Goal: Communication & Community: Answer question/provide support

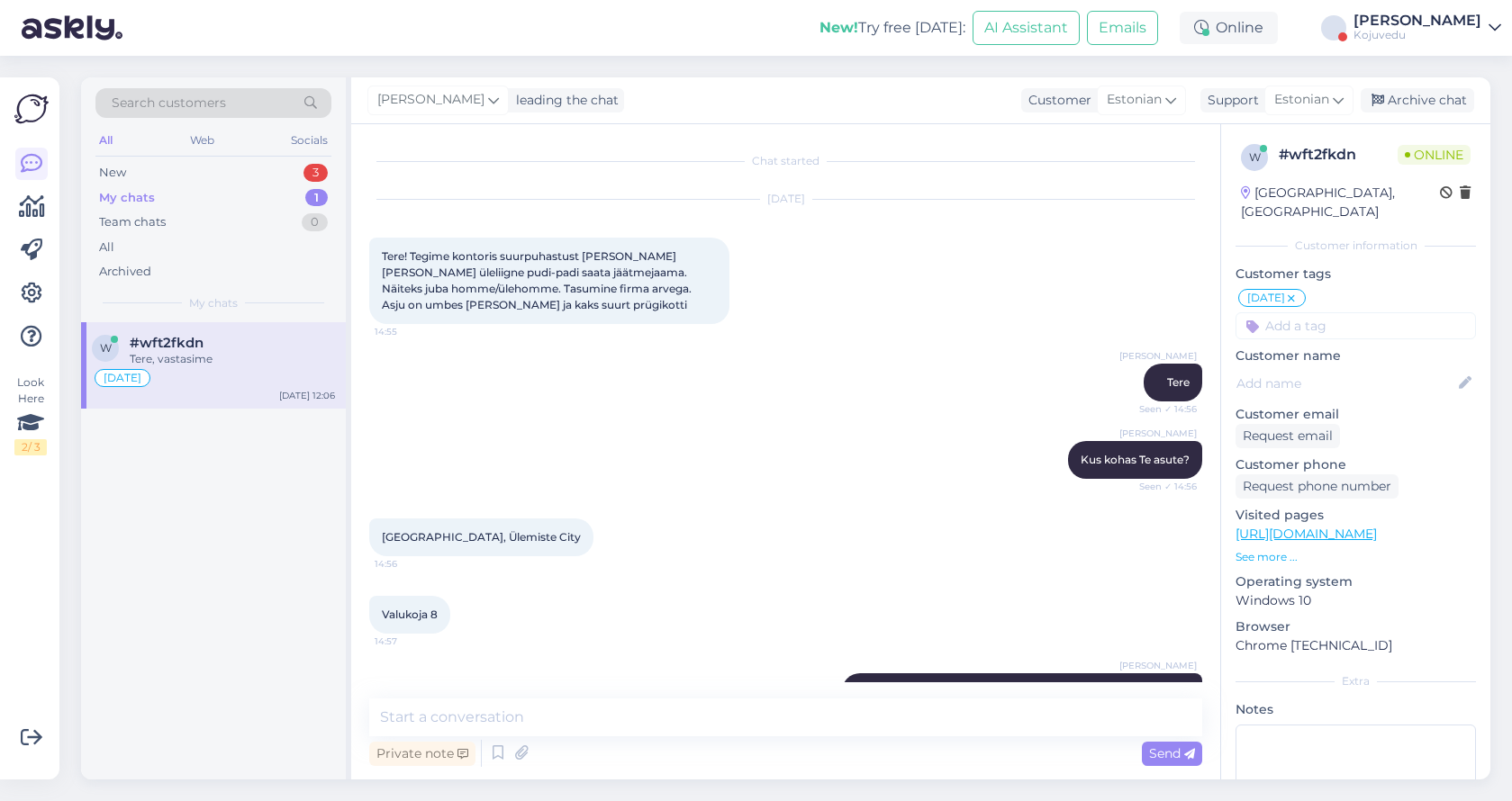
scroll to position [636, 0]
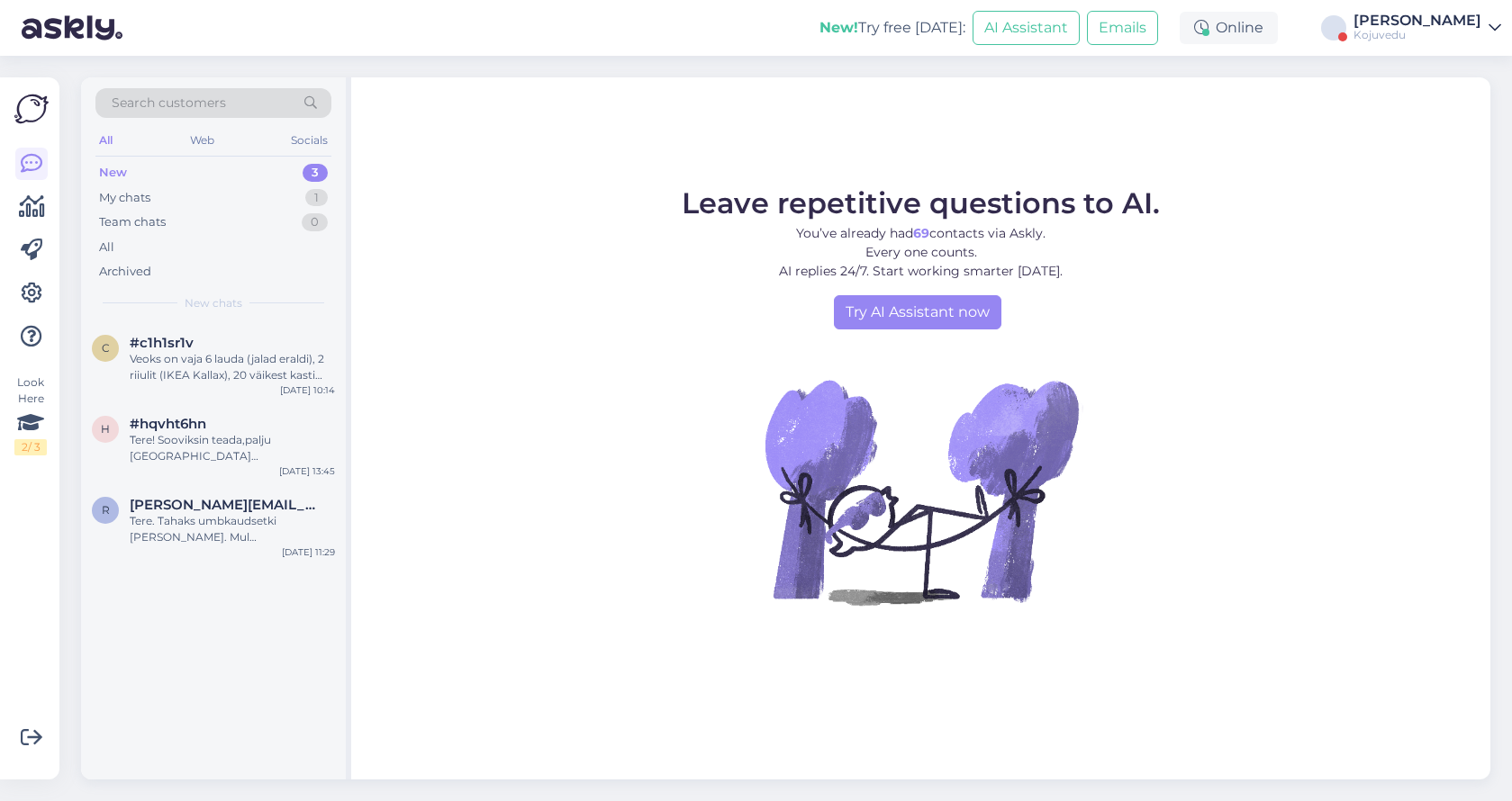
click at [1479, 26] on div "[PERSON_NAME]" at bounding box center [1417, 21] width 128 height 15
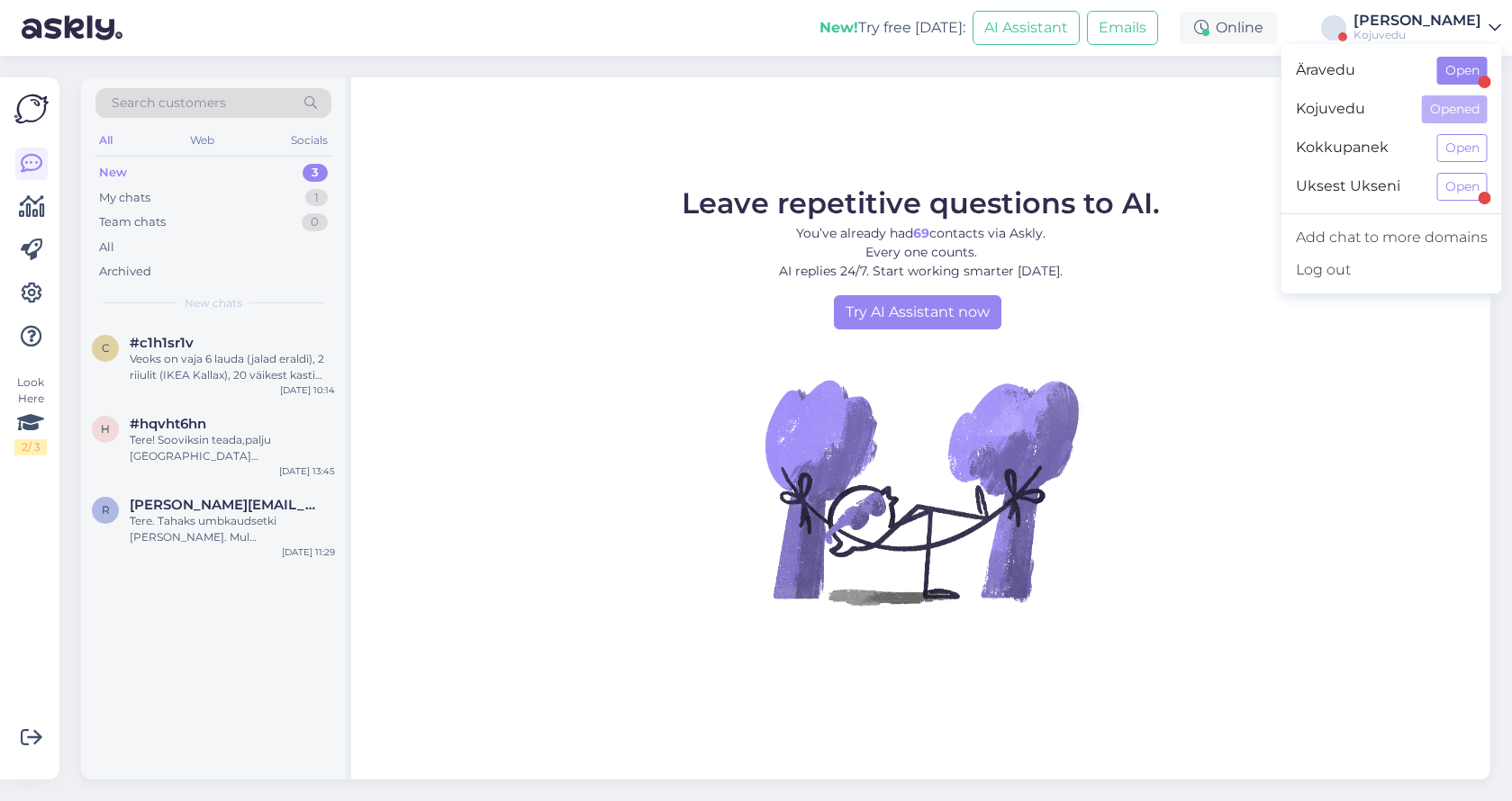
click at [1459, 67] on button "Open" at bounding box center [1462, 70] width 50 height 28
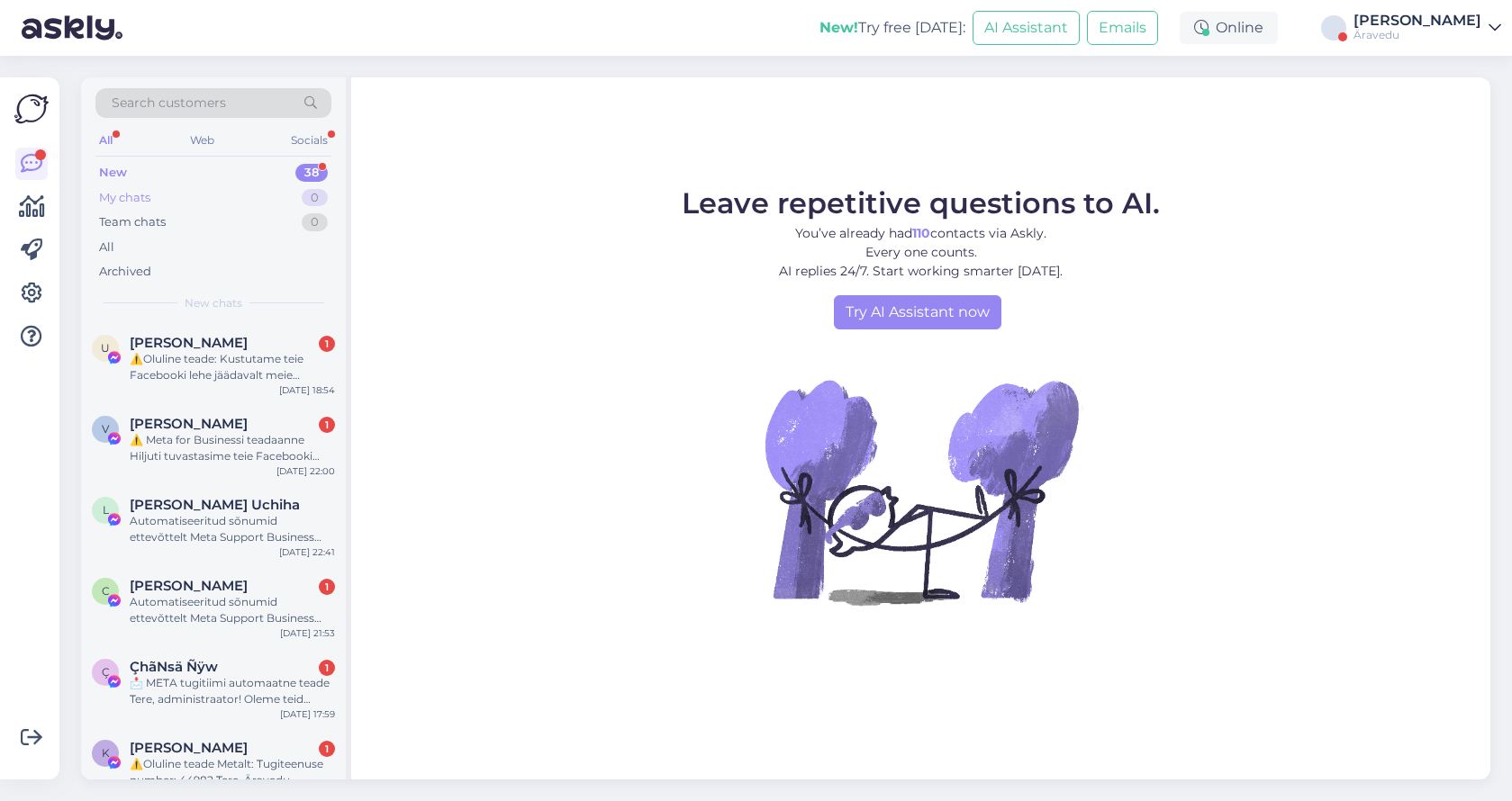
click at [214, 196] on div "My chats 0" at bounding box center [213, 198] width 235 height 25
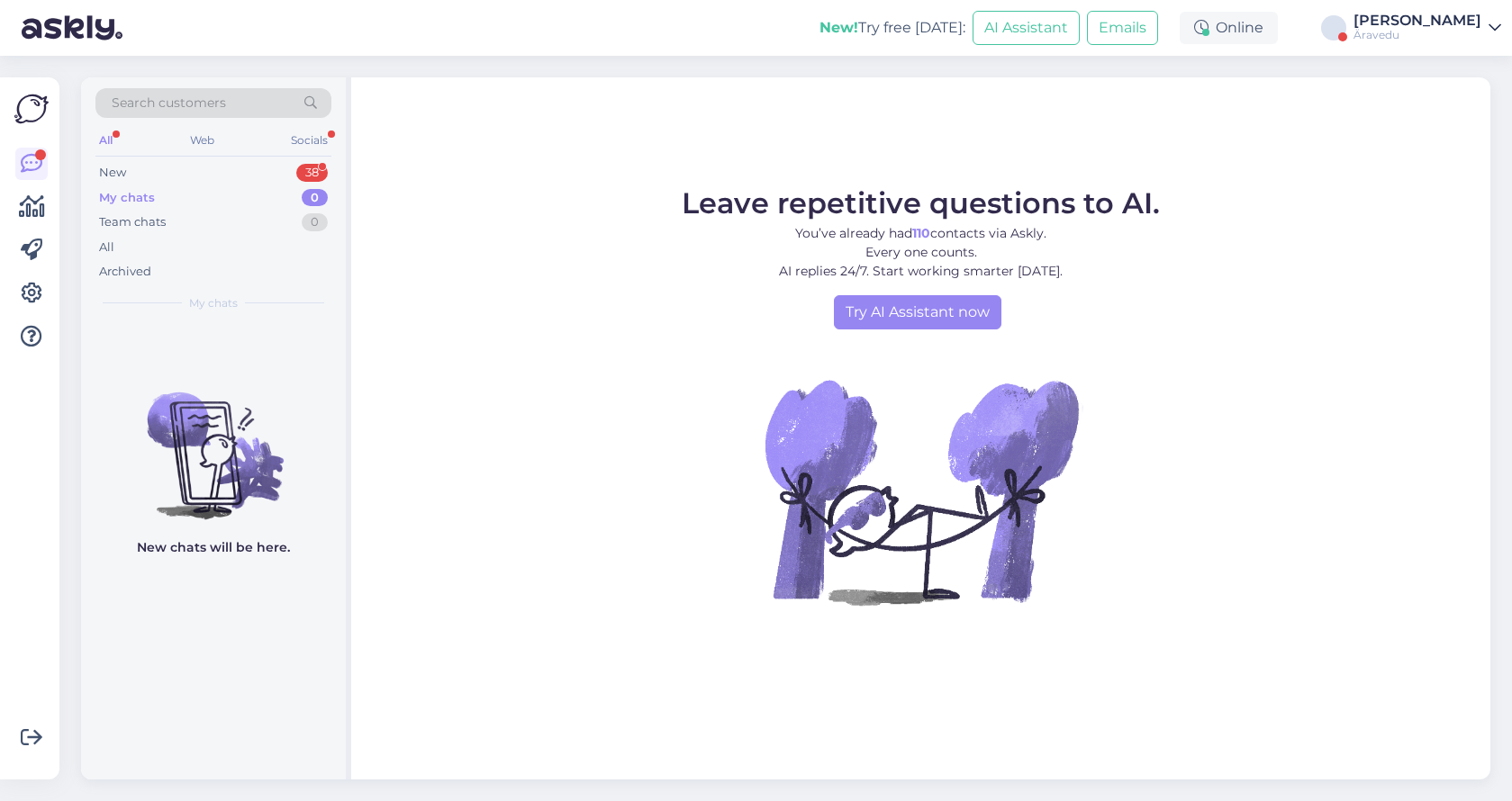
click at [1393, 28] on div "Äravedu" at bounding box center [1417, 35] width 128 height 15
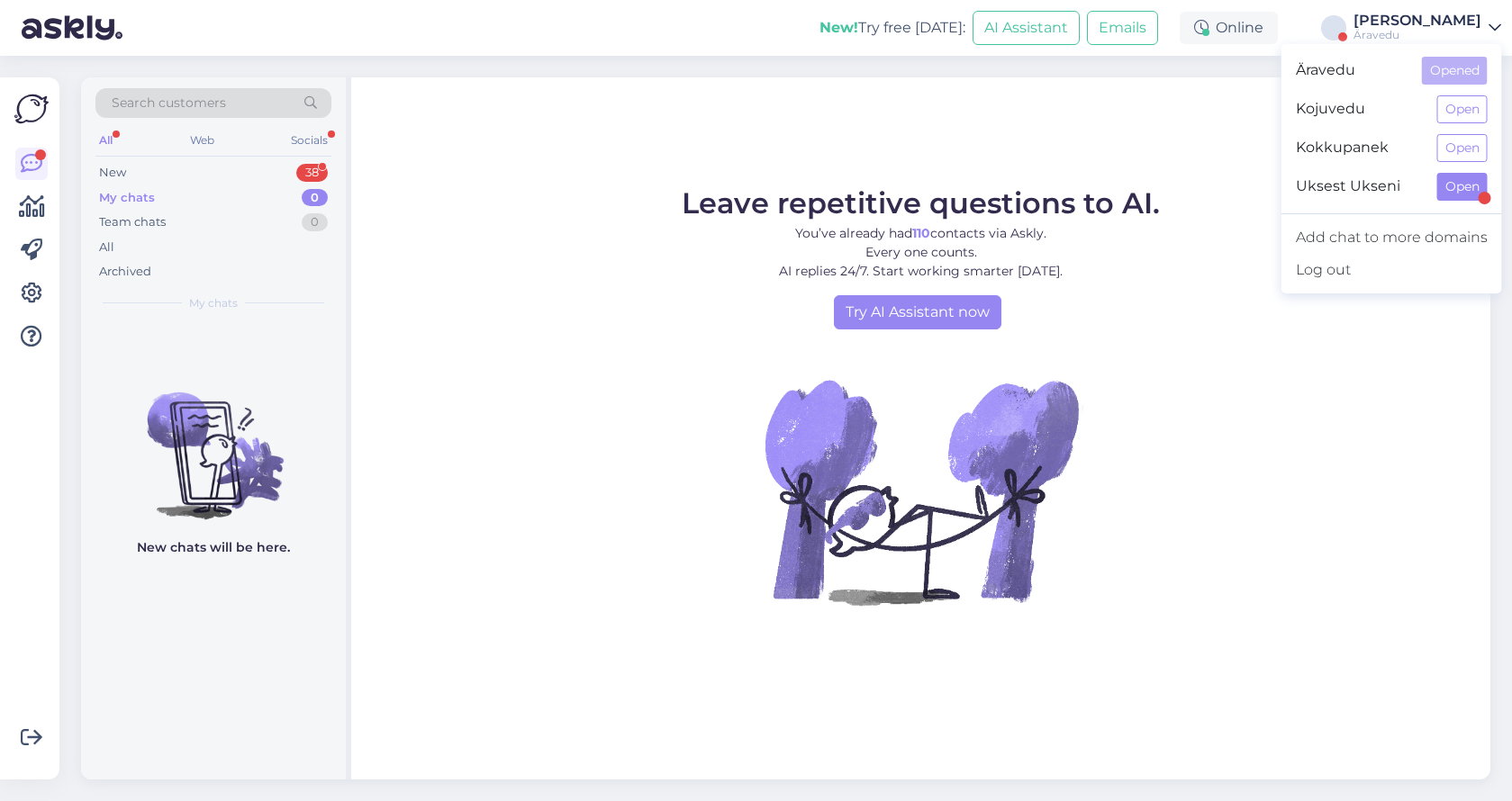
click at [1455, 188] on button "Open" at bounding box center [1462, 186] width 50 height 28
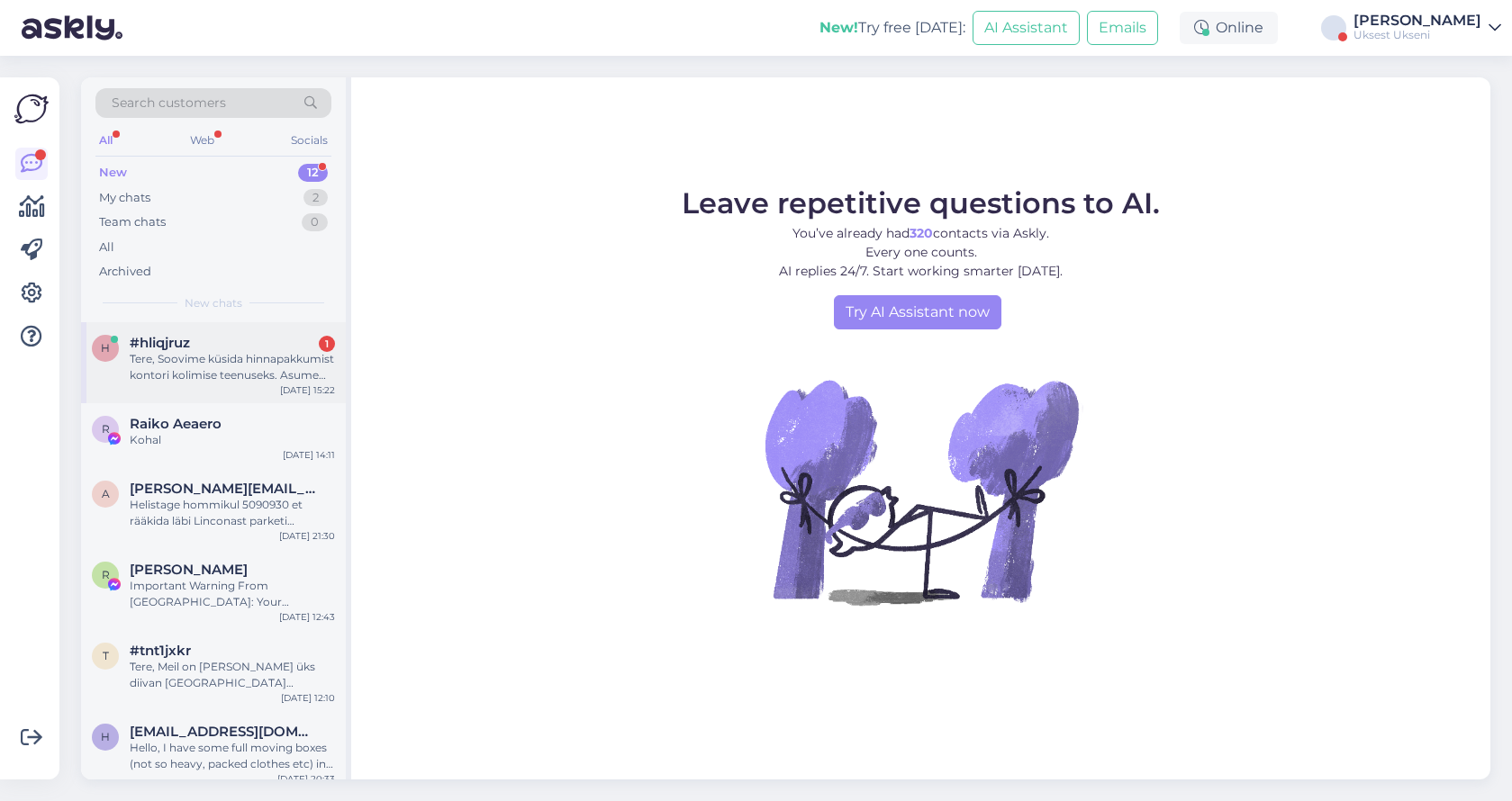
click at [187, 355] on div "Tere, Soovime küsida hinnapakkumist kontori kolimise teenuseks. Asume Maakris n…" at bounding box center [233, 367] width 205 height 33
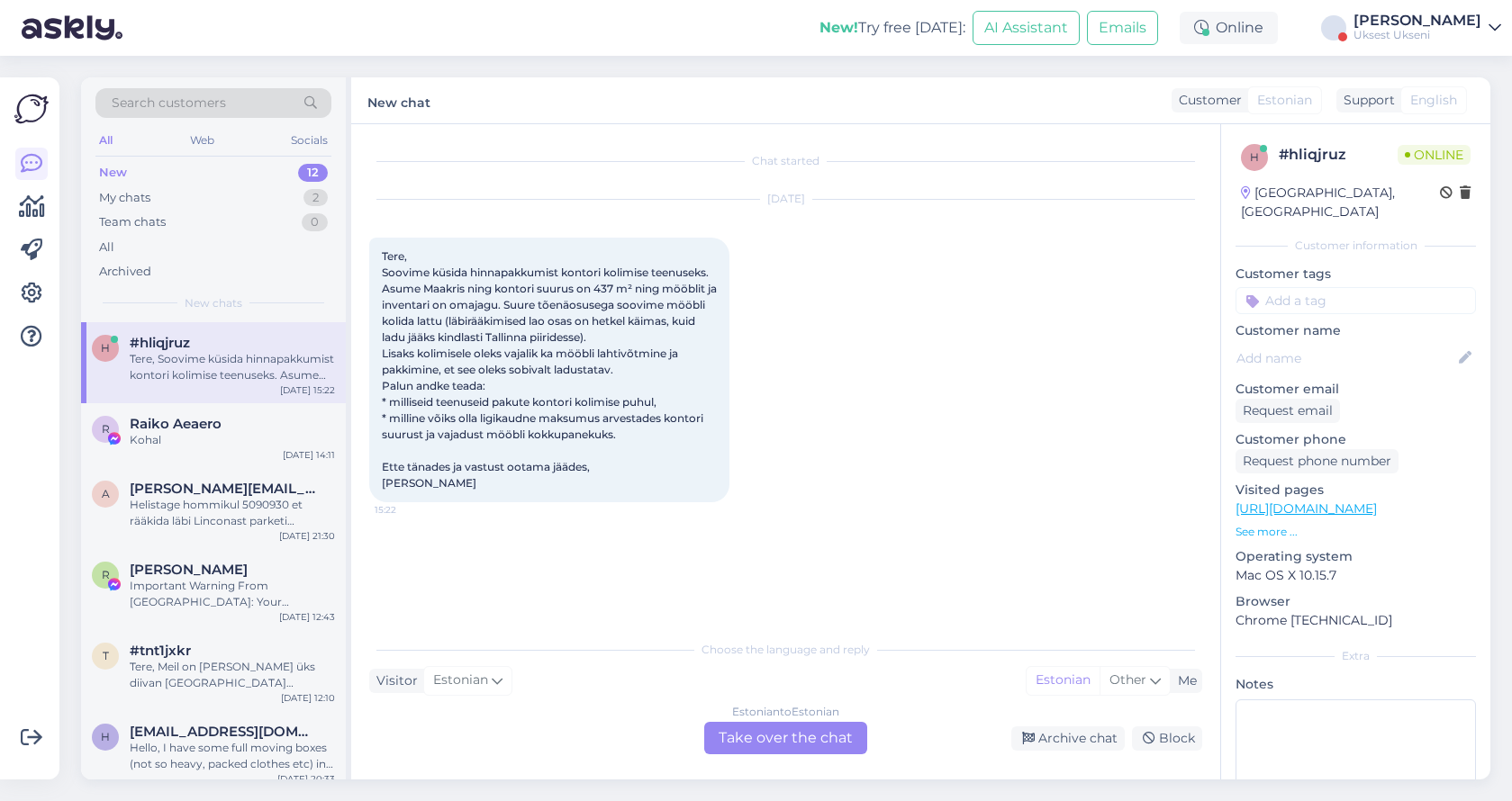
click at [773, 739] on div "Estonian to Estonian Take over the chat" at bounding box center [785, 738] width 163 height 33
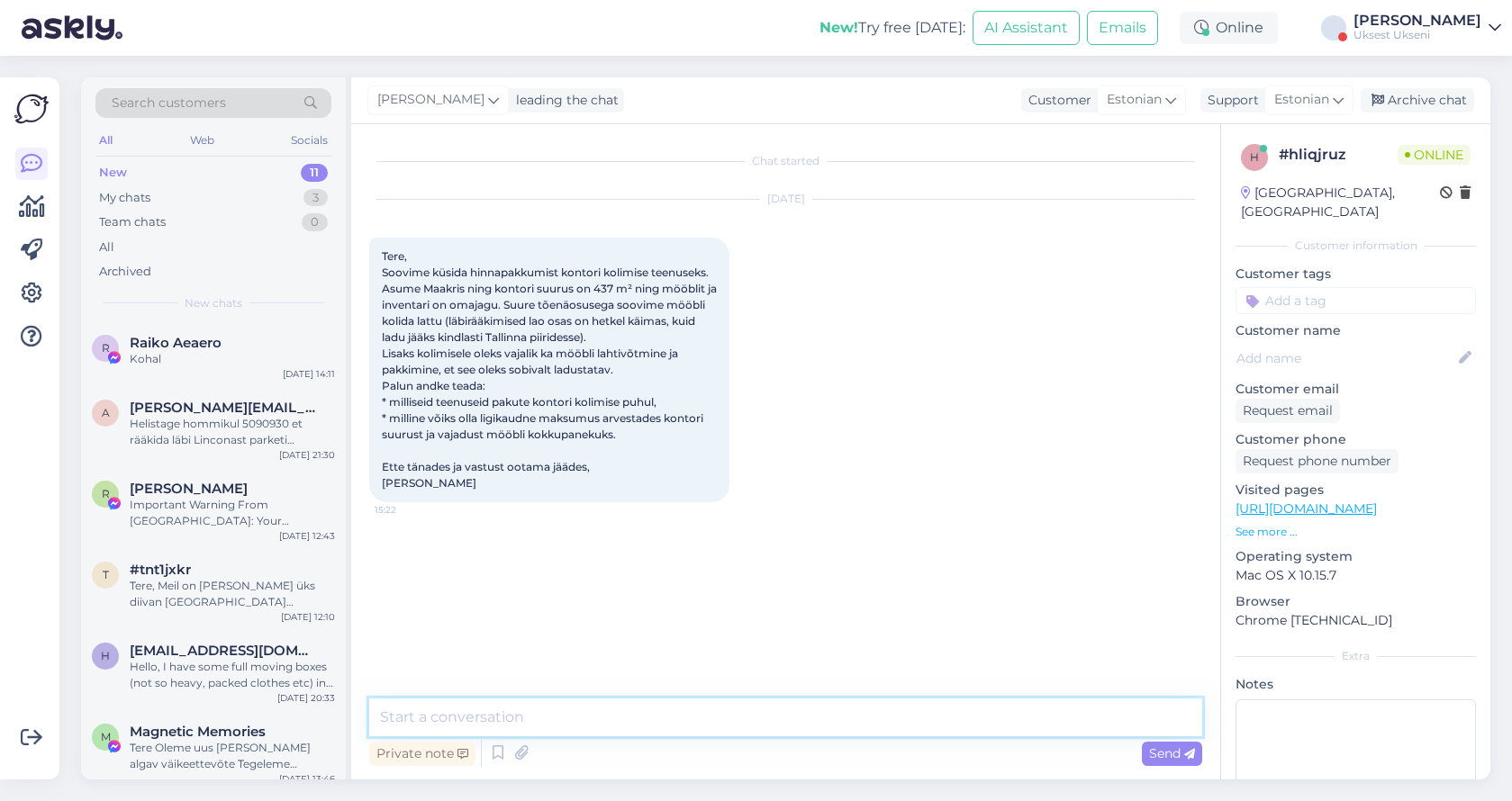
click at [512, 720] on textarea at bounding box center [786, 717] width 833 height 38
type textarea "Tere"
click at [537, 717] on textarea at bounding box center [786, 717] width 833 height 38
type textarea "[PERSON_NAME], pakume täisteenust - teeme kõike"
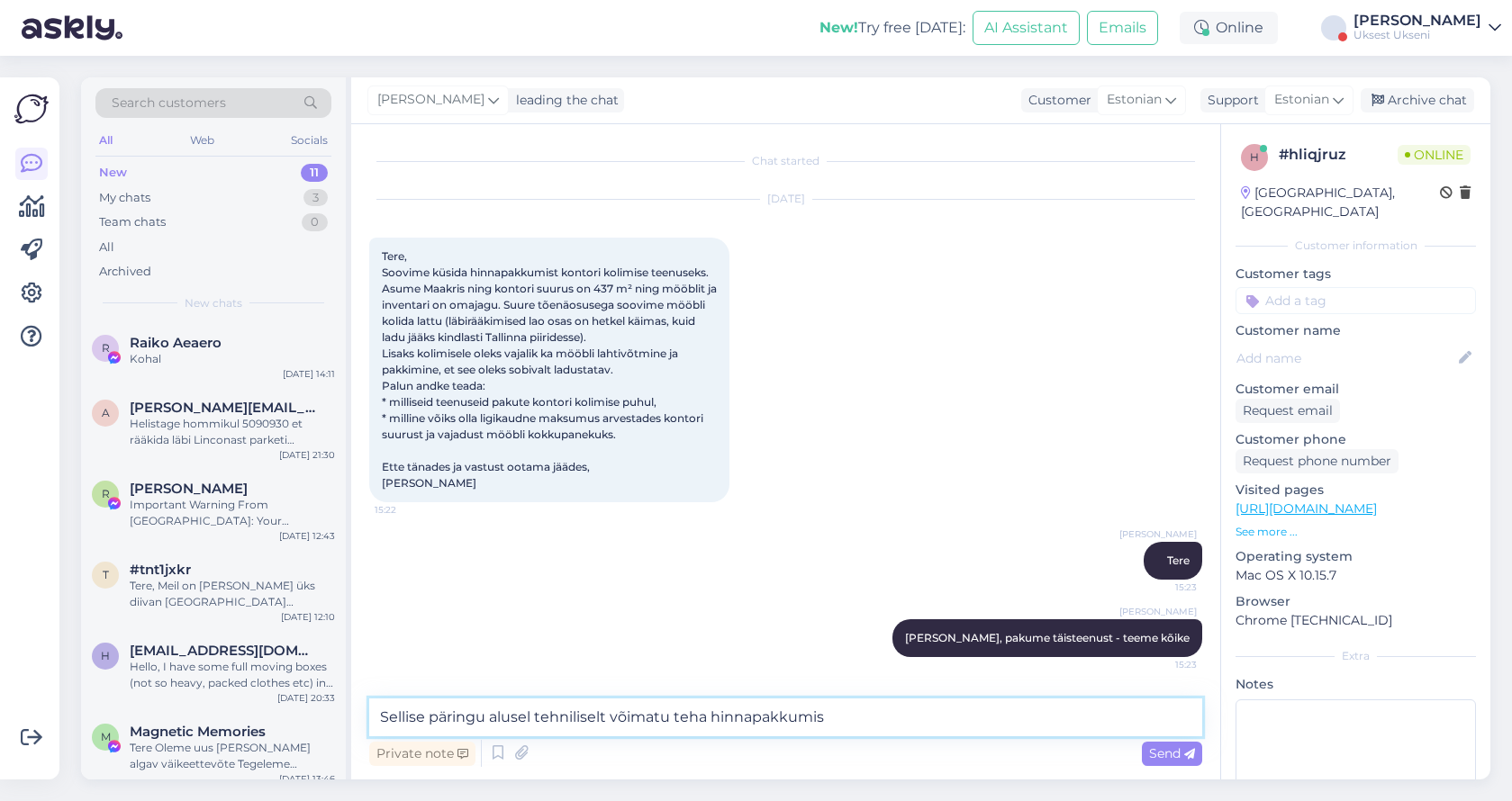
type textarea "Sellise päringu alusel tehniliselt võimatu teha hinnapakkumist"
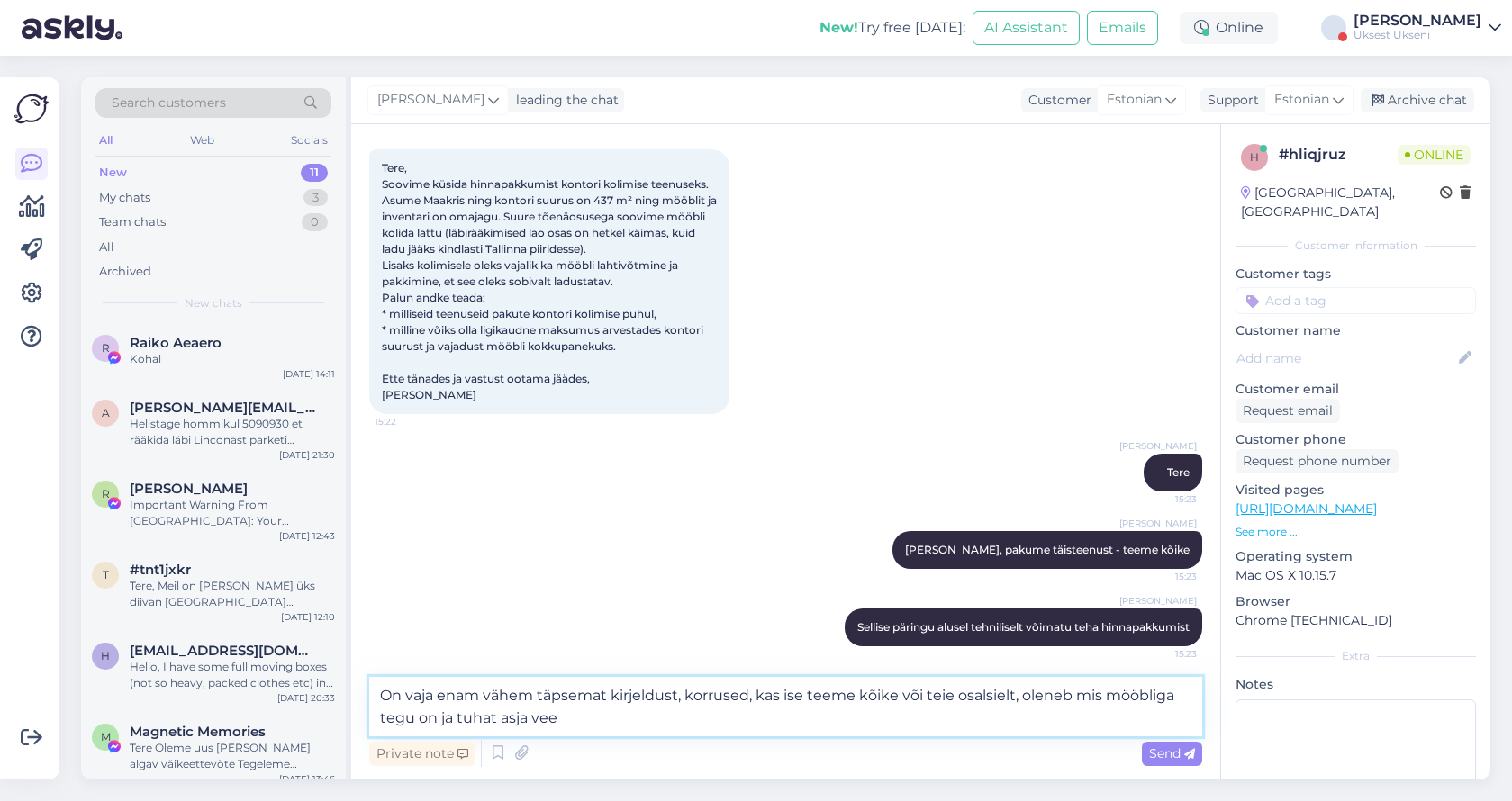
type textarea "On vaja enam vähem täpsemat kirjeldust, korrused, kas ise teeme kõike või teie …"
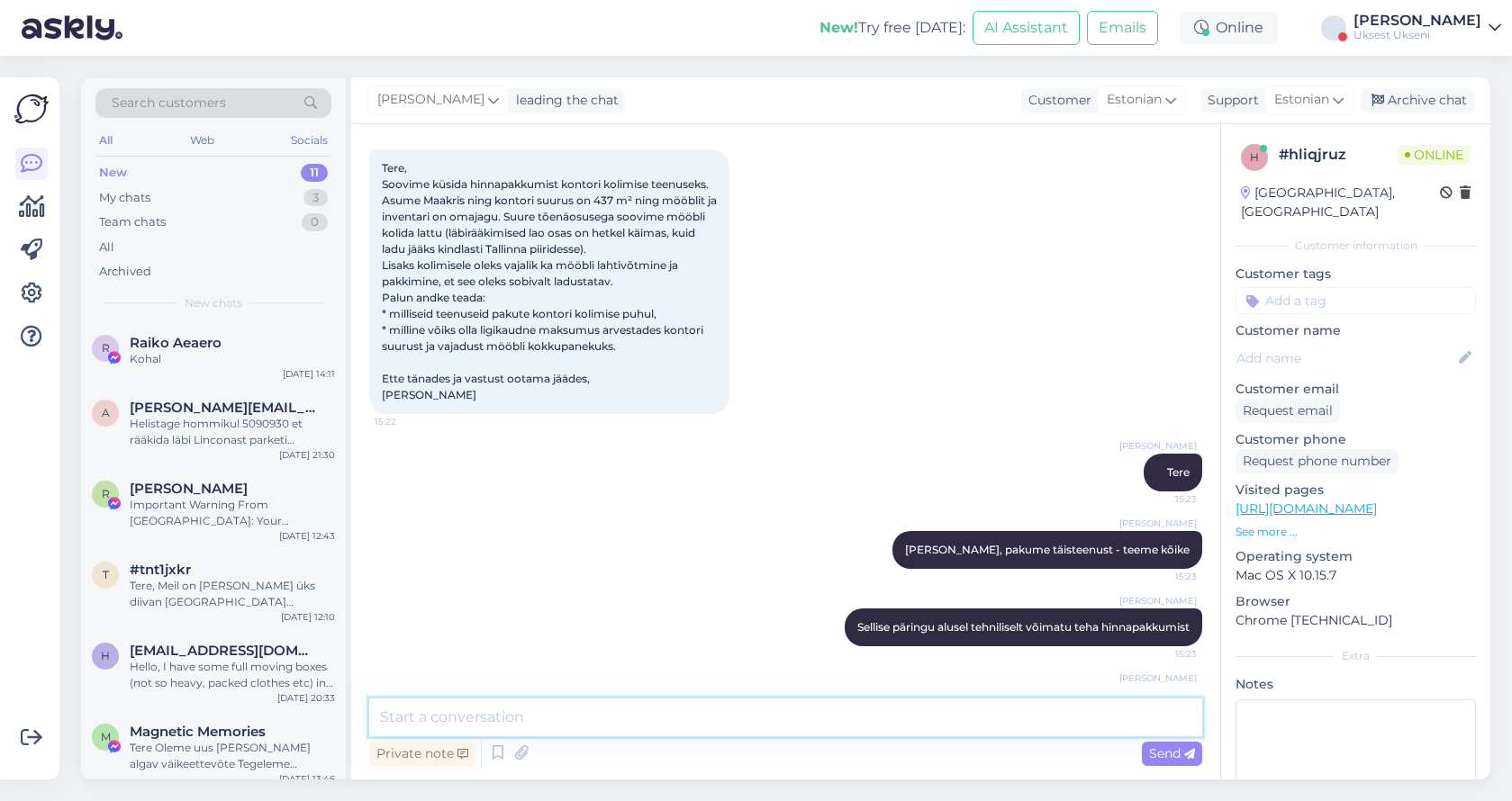
scroll to position [198, 0]
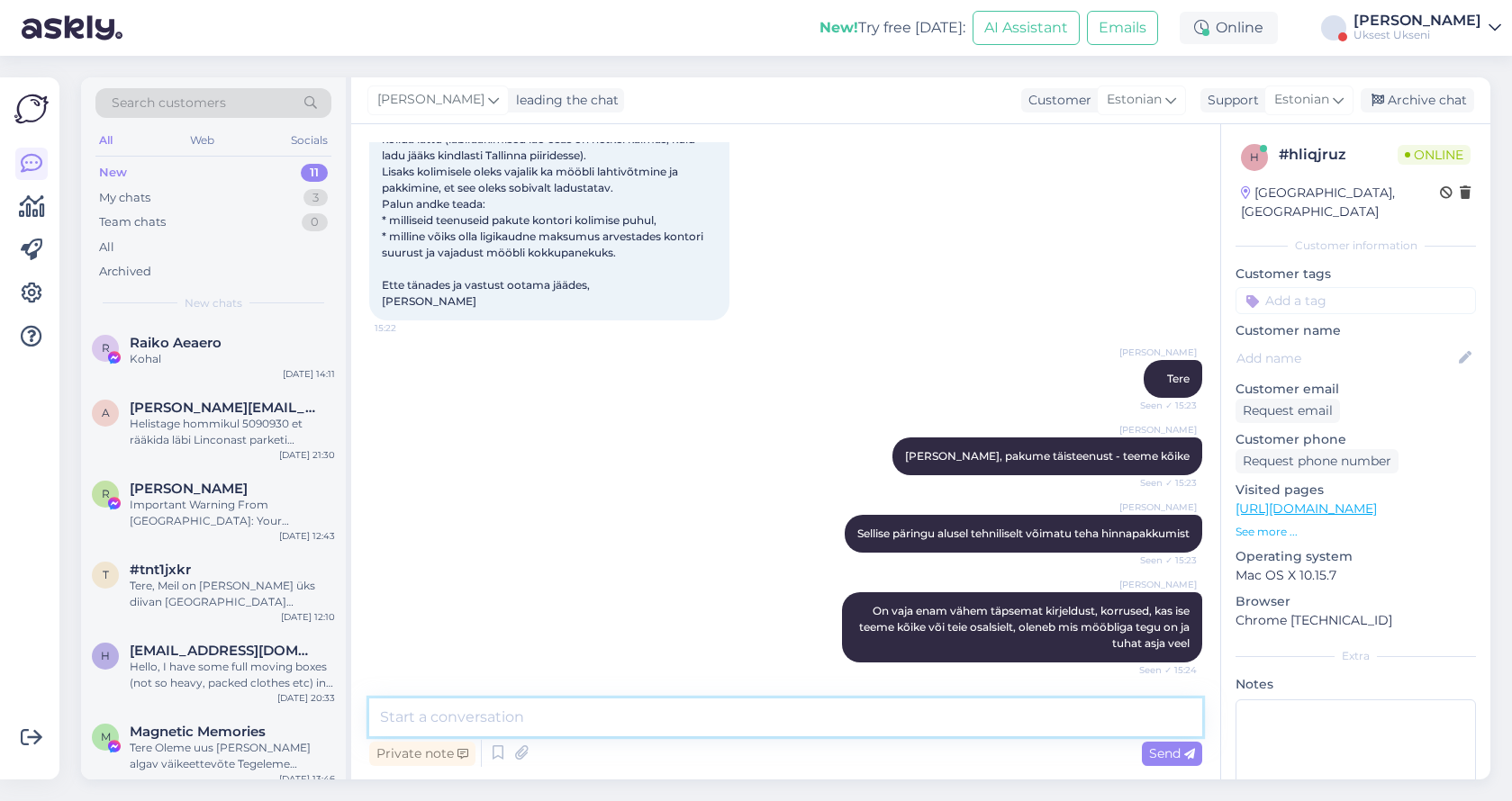
click at [537, 717] on textarea at bounding box center [786, 717] width 833 height 38
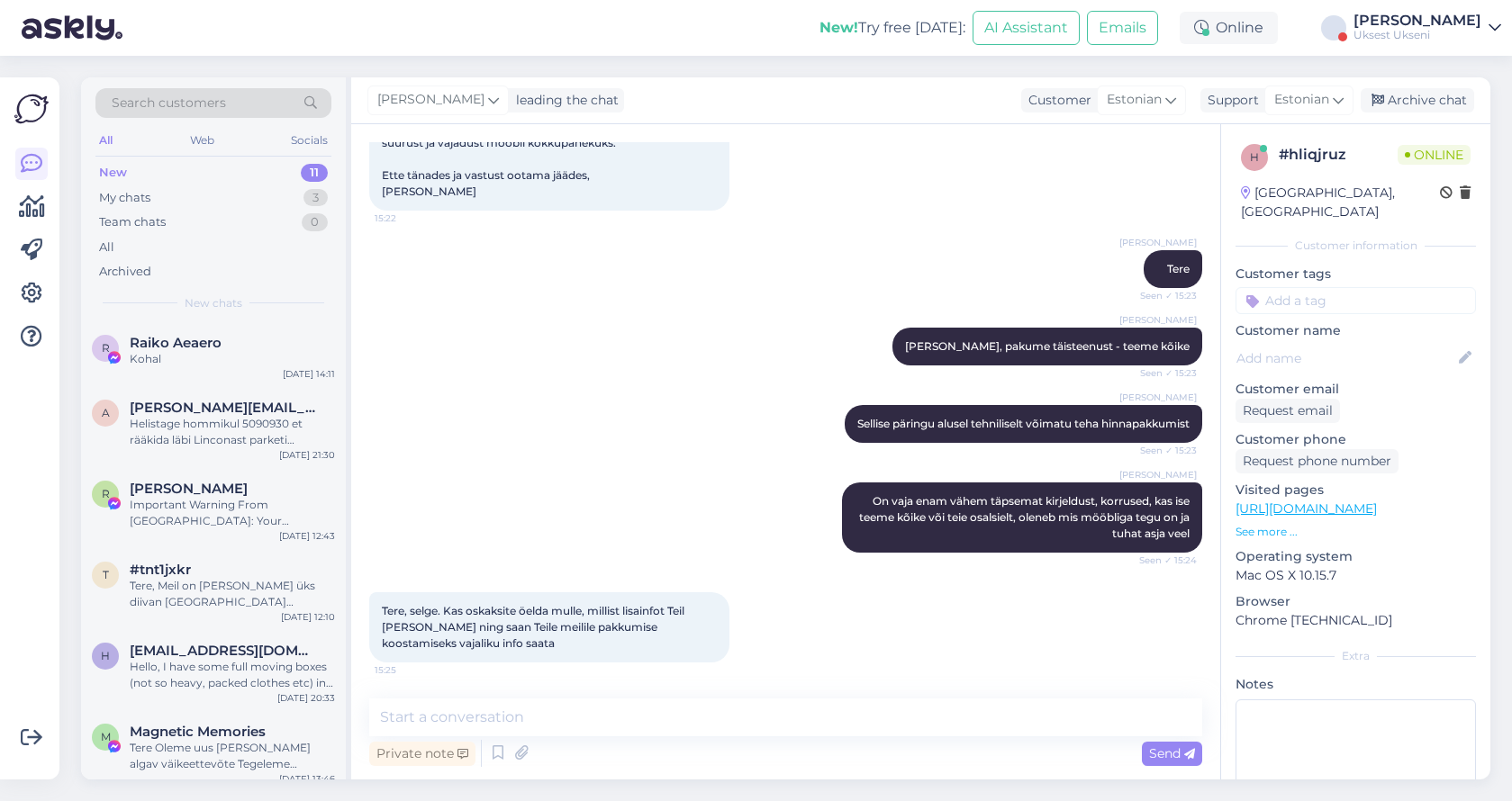
scroll to position [308, 0]
click at [624, 727] on textarea at bounding box center [786, 717] width 833 height 38
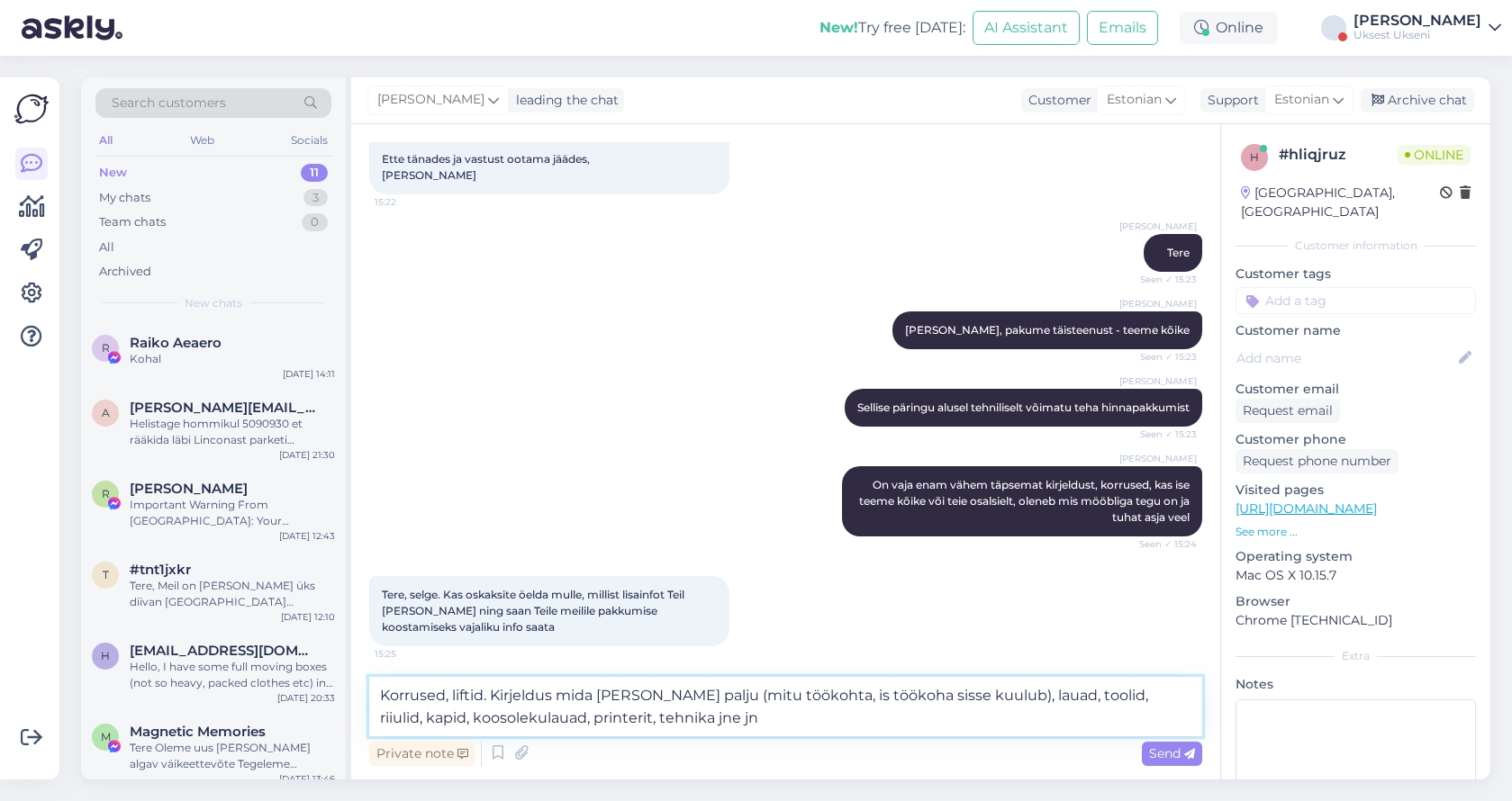
type textarea "Korrused, liftid. Kirjeldus mida [PERSON_NAME] palju (mitu töökohta, is töökoha…"
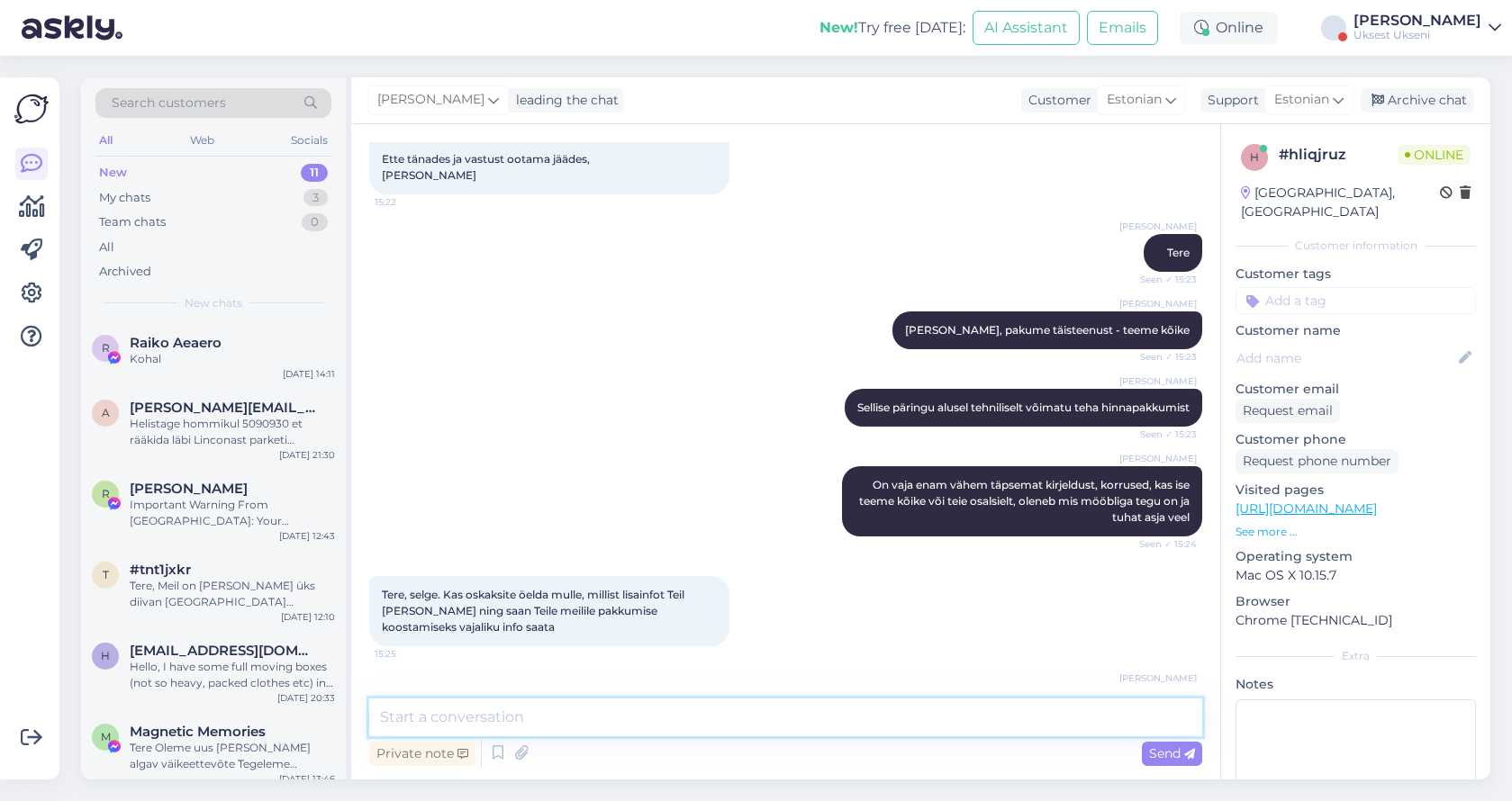
scroll to position [417, 0]
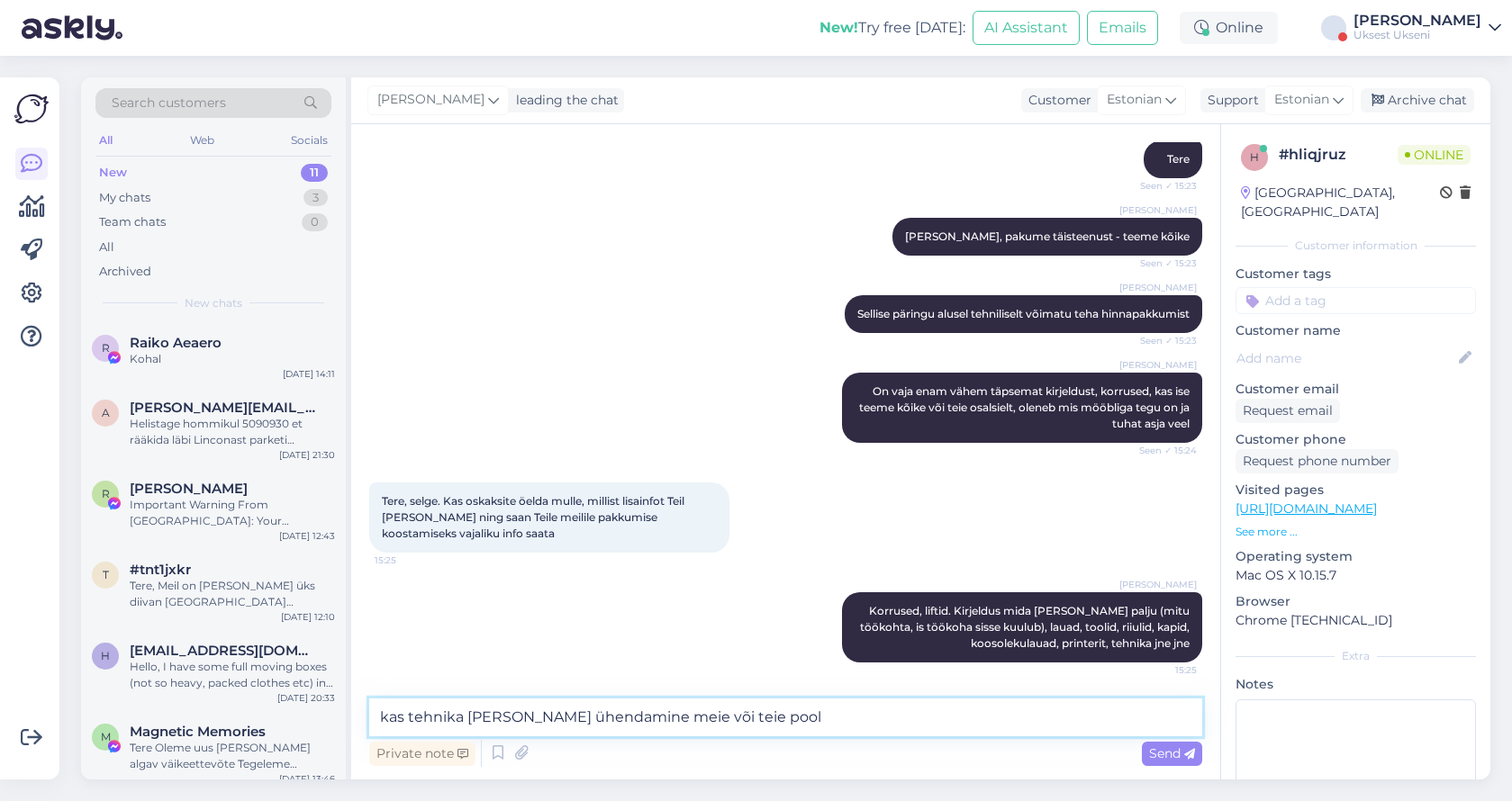
type textarea "kas tehnika [PERSON_NAME] ühendamine meie või teie poolt"
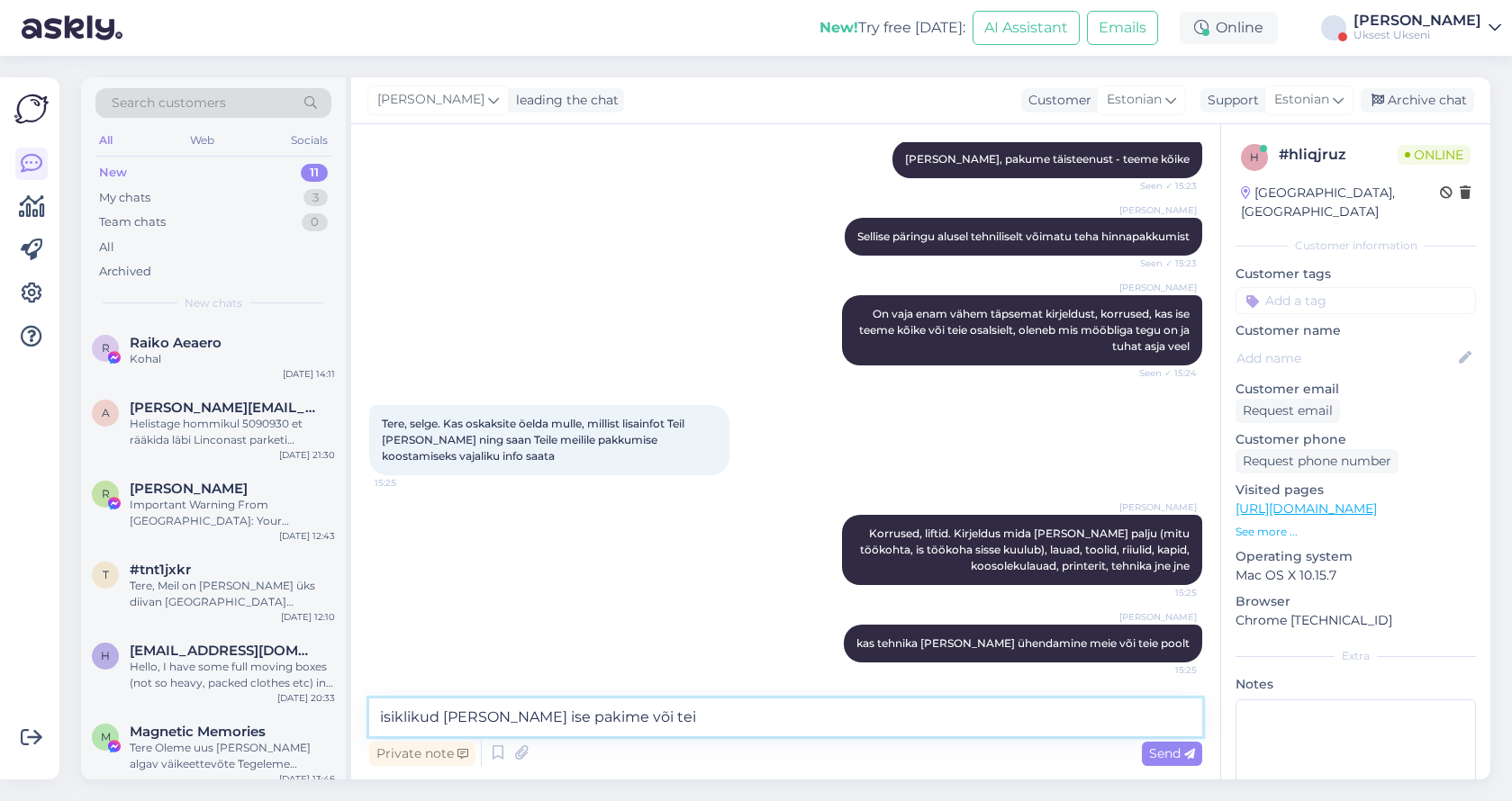
type textarea "isiklikud [PERSON_NAME] ise pakime või teie"
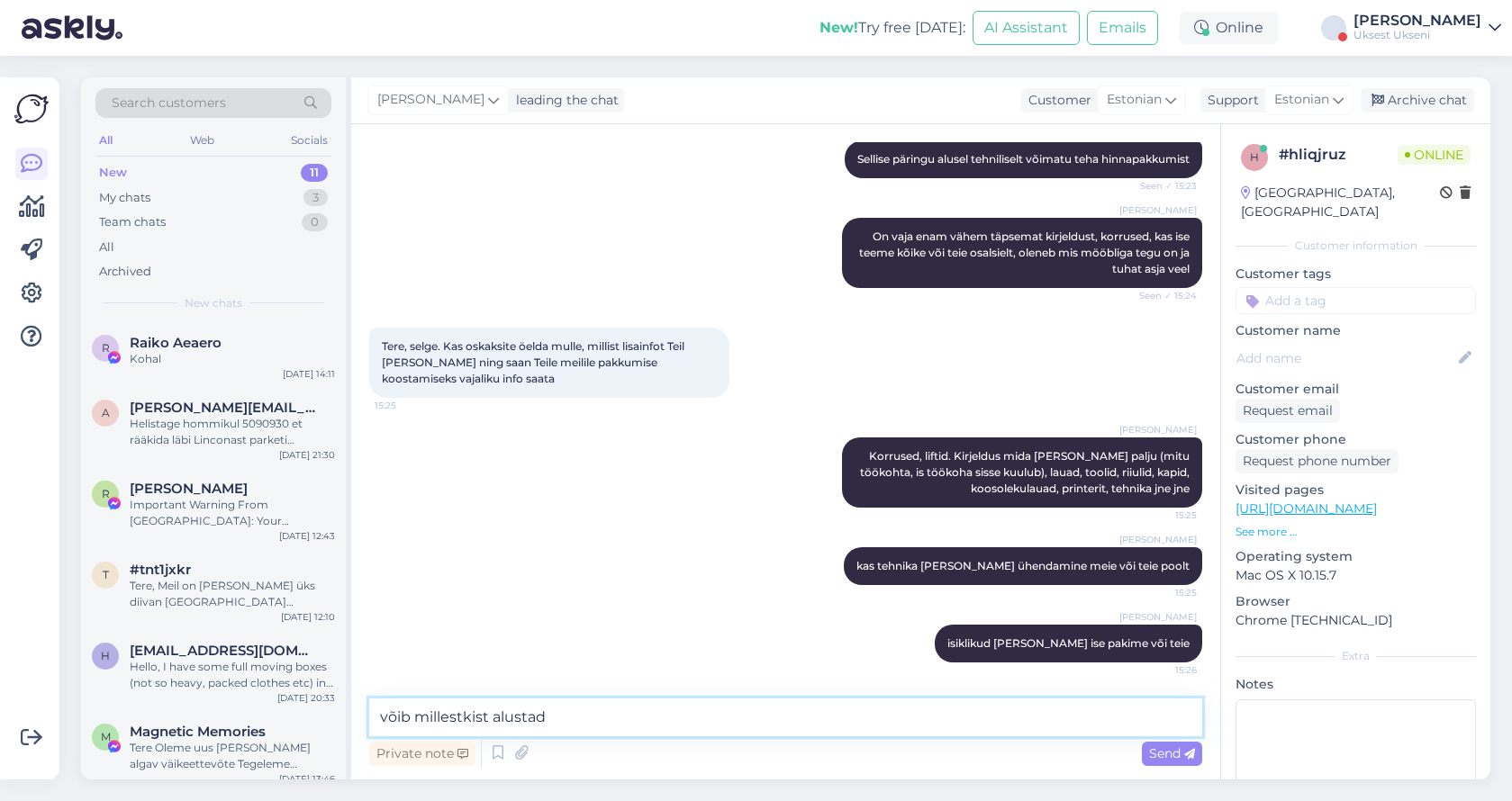
type textarea "võib millestkist alustada"
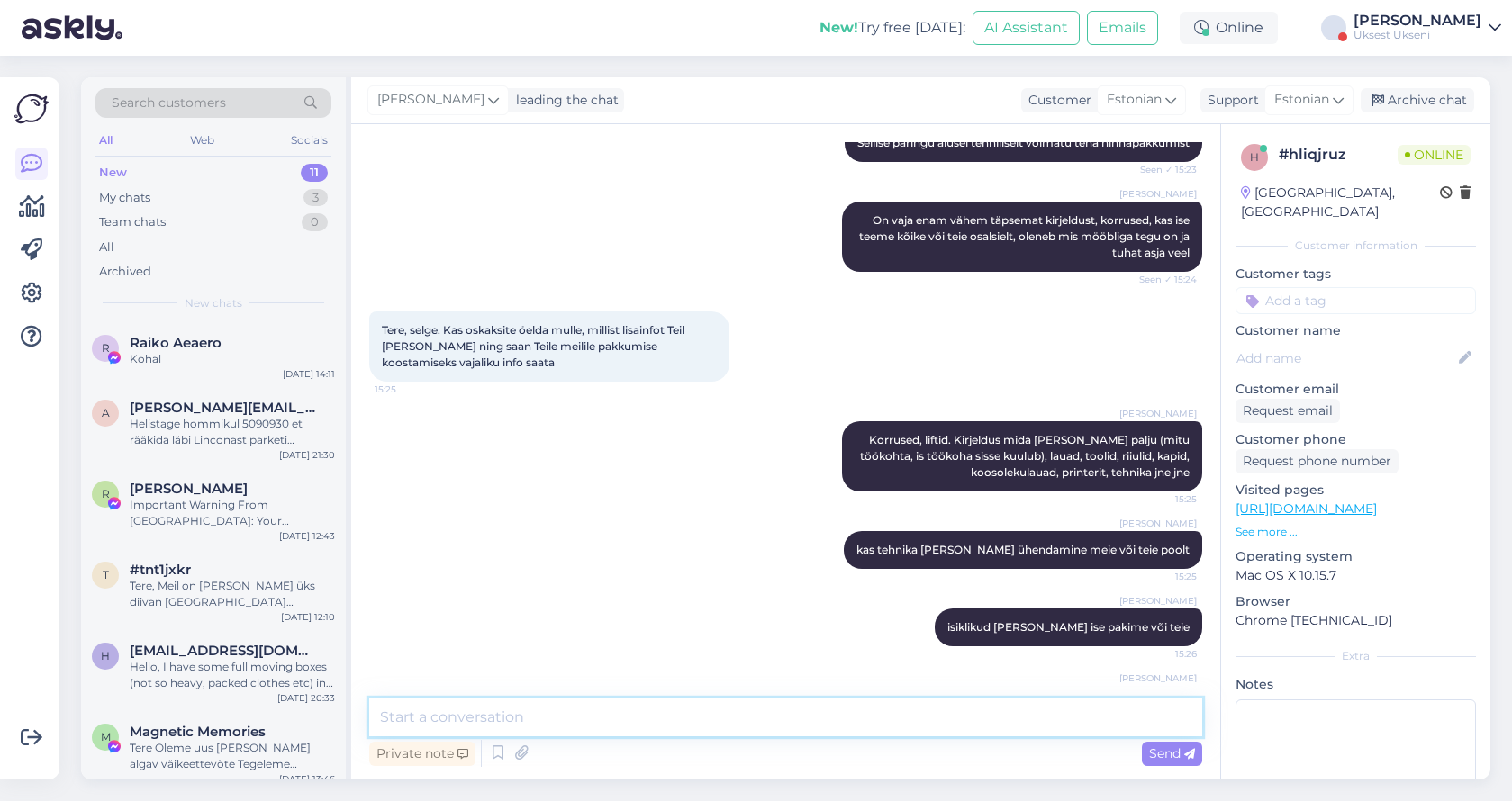
scroll to position [650, 0]
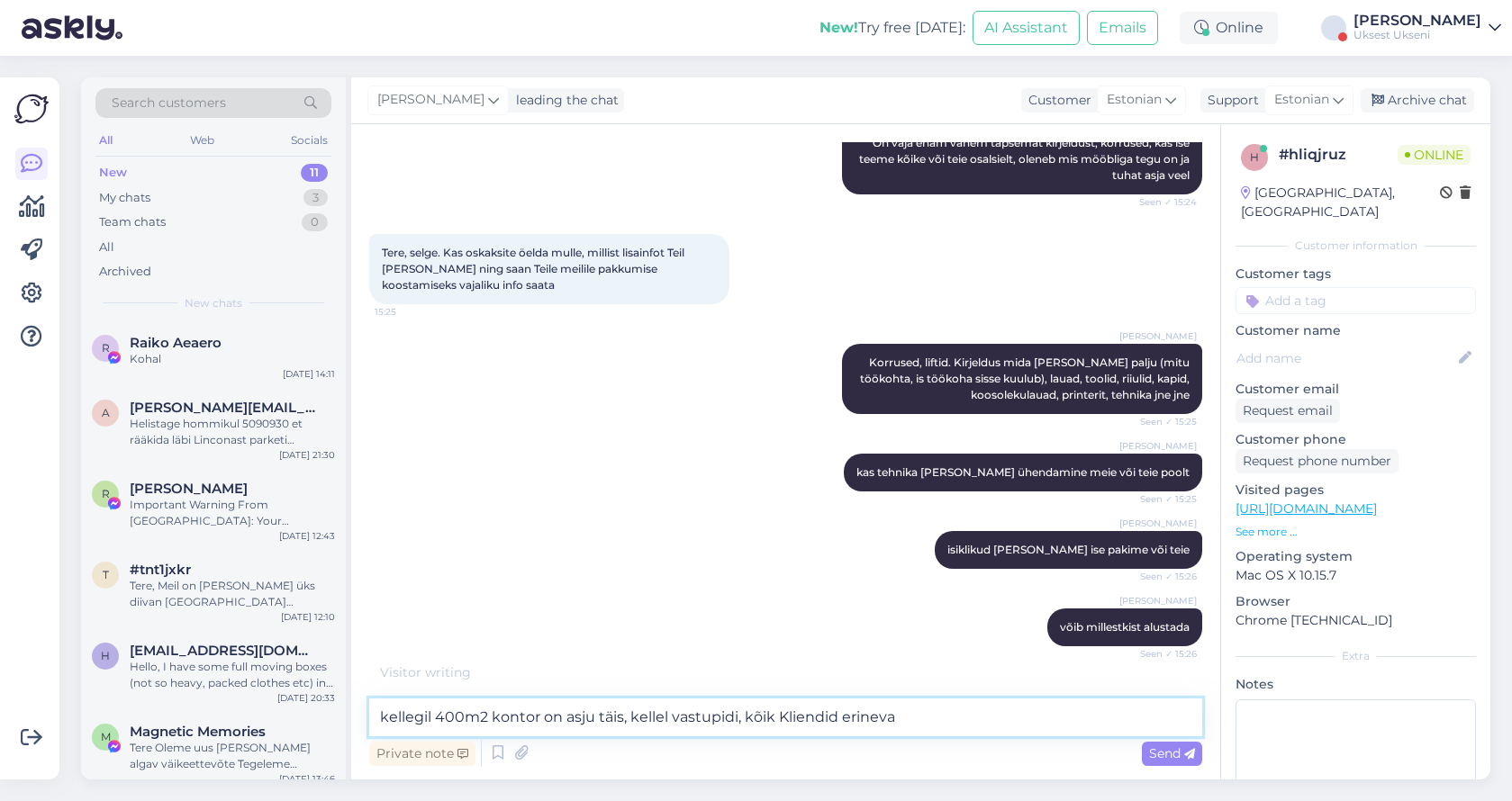
type textarea "kellegil 400m2 kontor on asju täis, kellel vastupidi, kõik Kliendid erinevad"
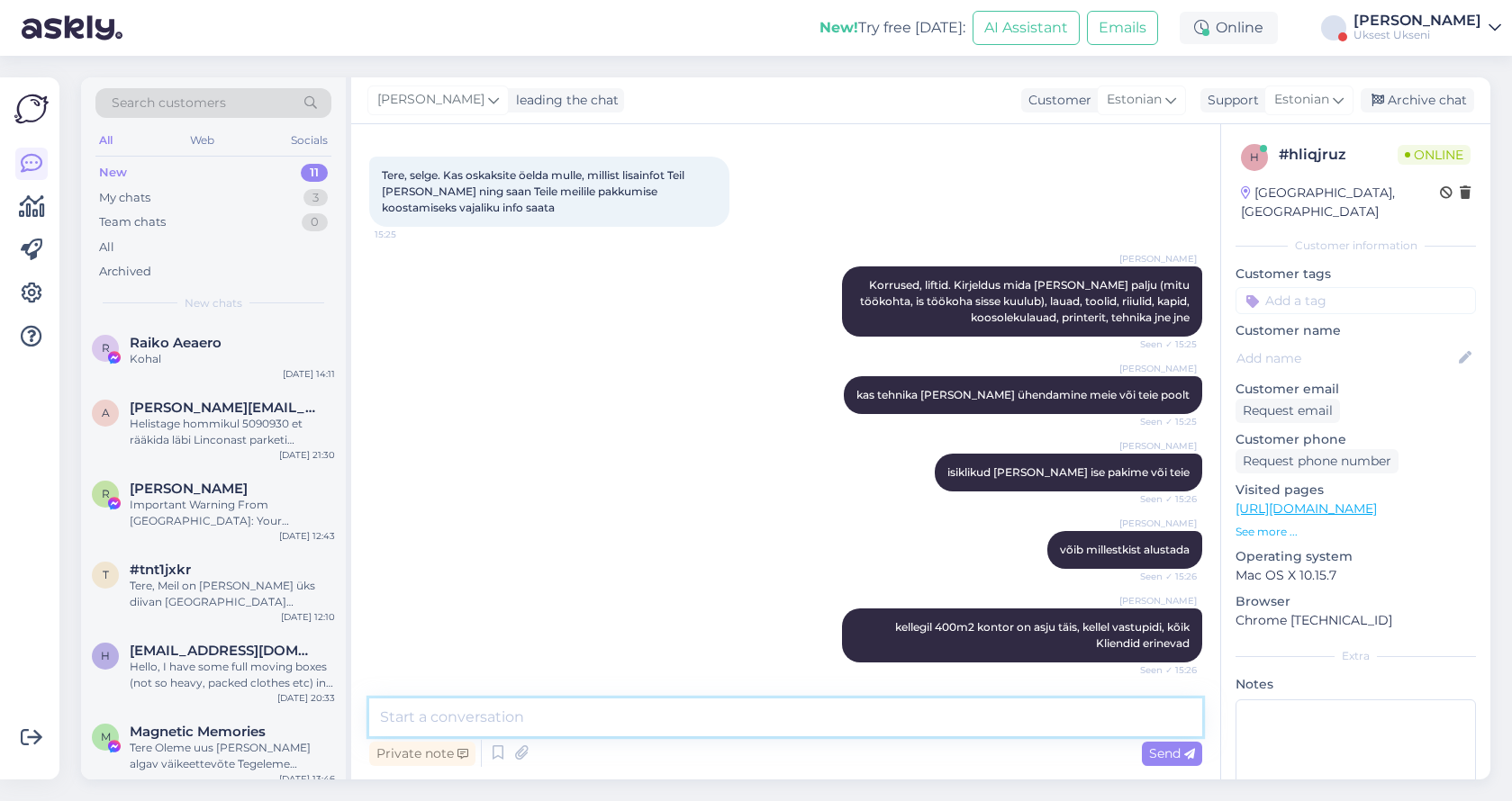
scroll to position [744, 0]
type textarea "võib ka pilte või videot saata"
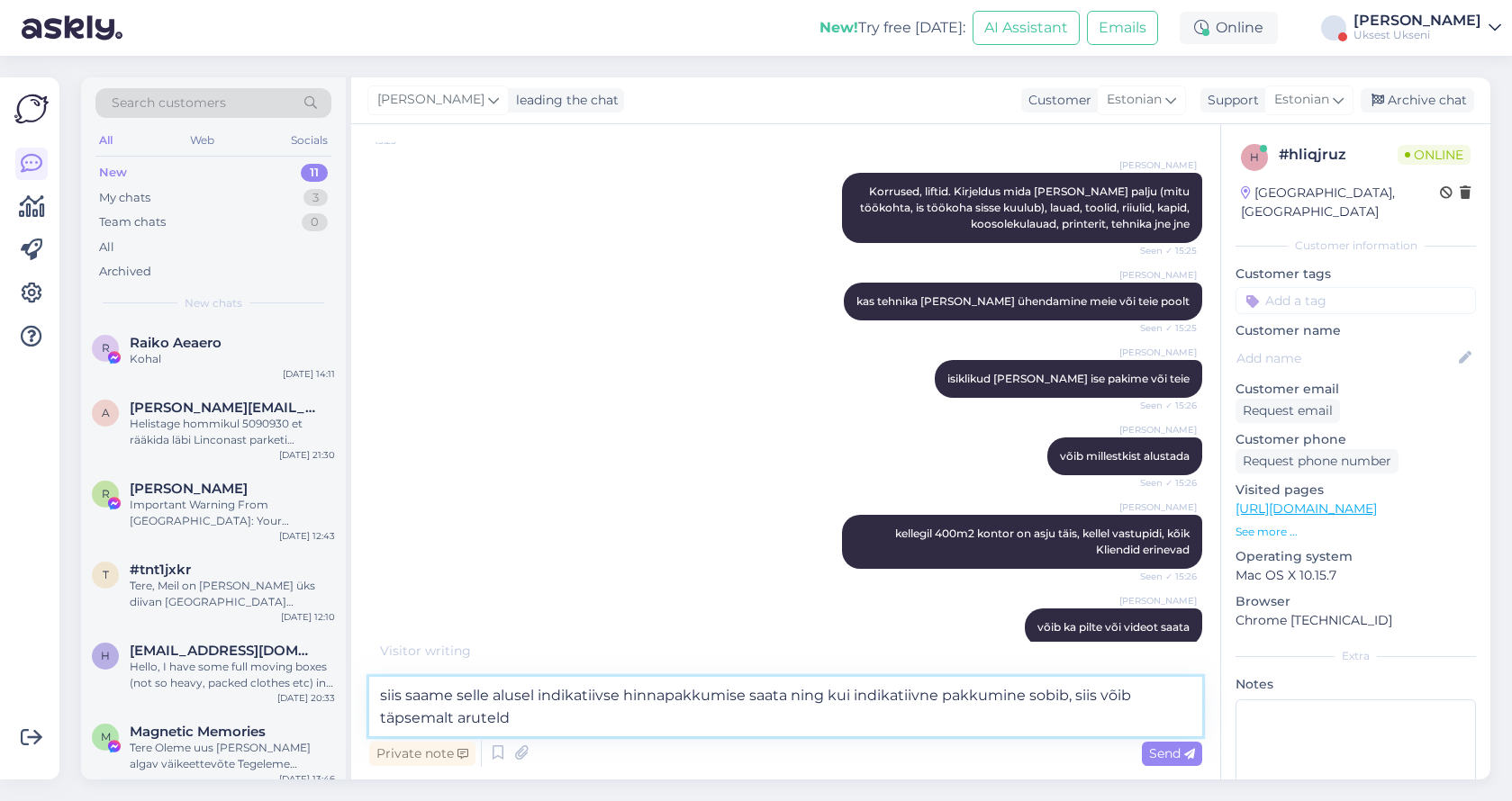
type textarea "siis saame selle alusel indikatiivse hinnapakkumise saata ning kui indikatiivne…"
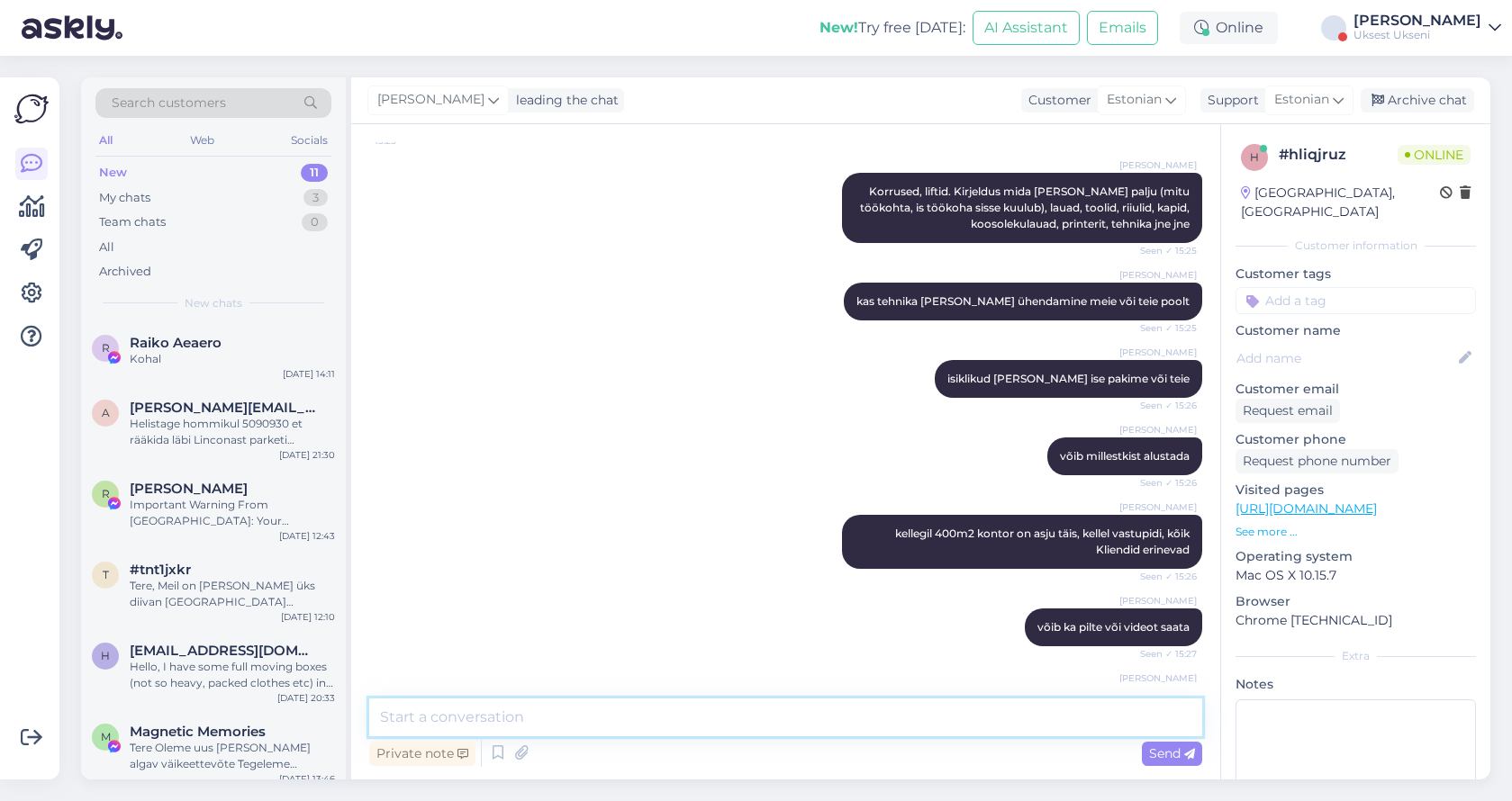
scroll to position [931, 0]
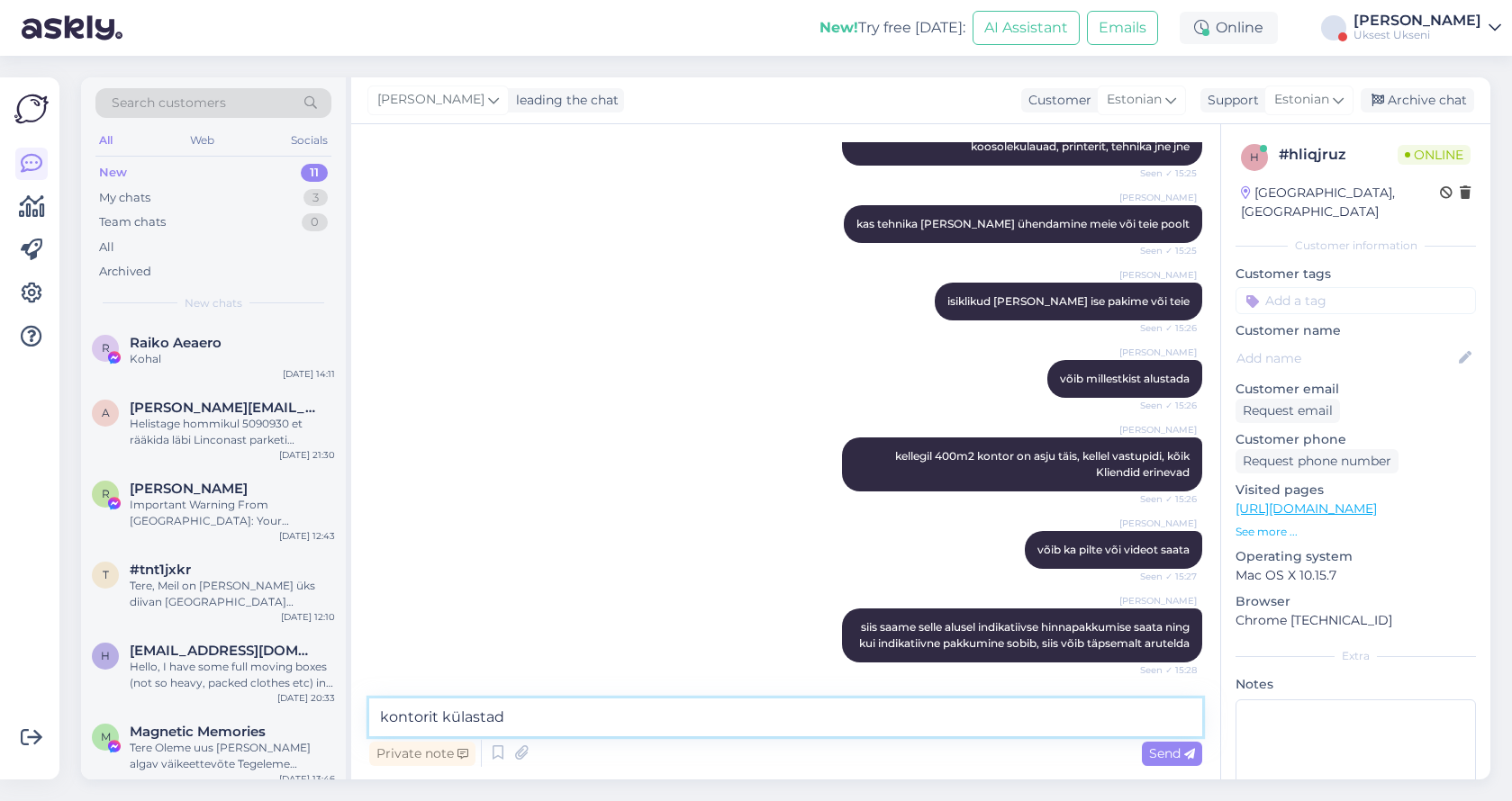
type textarea "kontorit külastada"
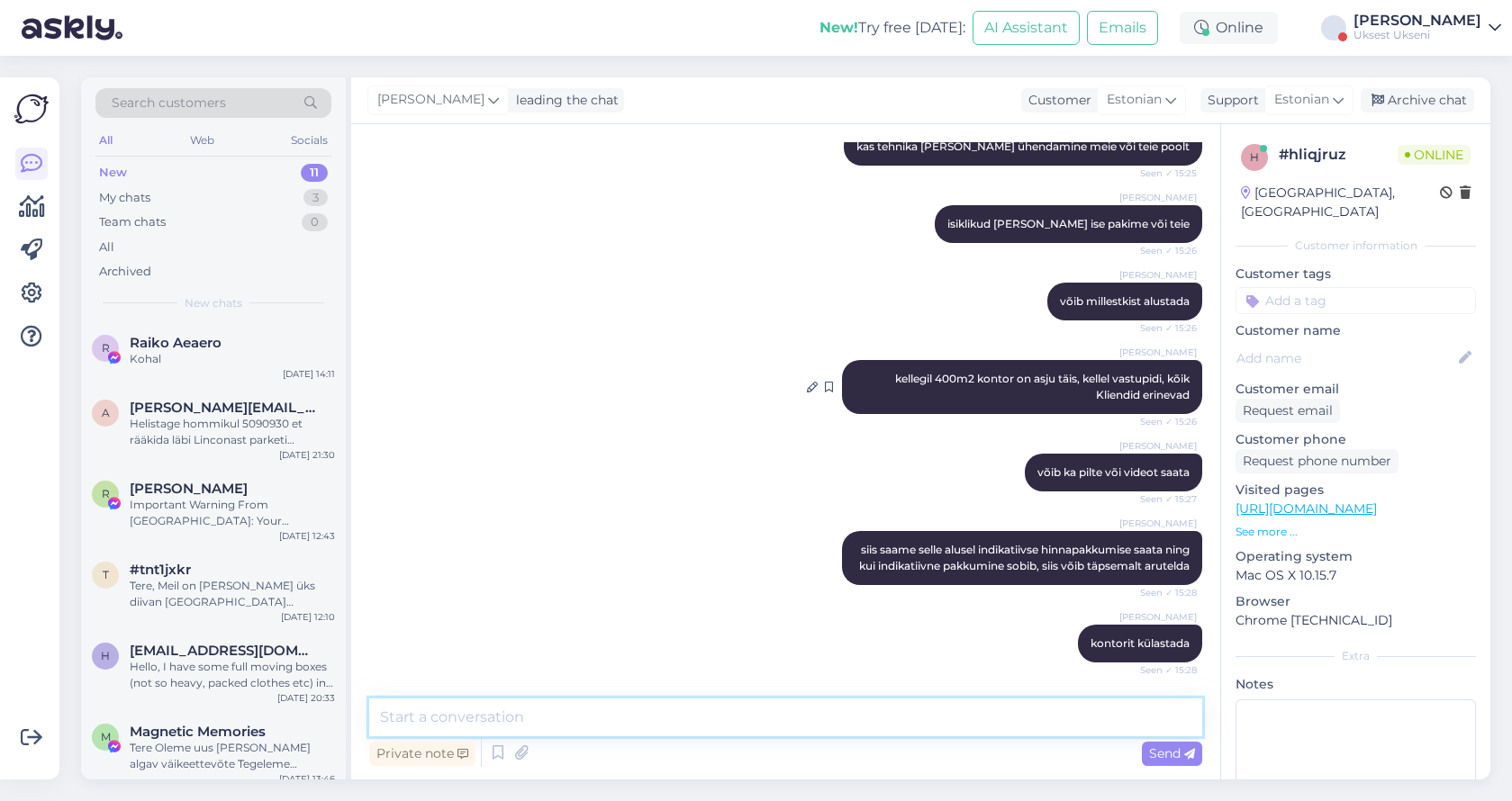
scroll to position [1118, 0]
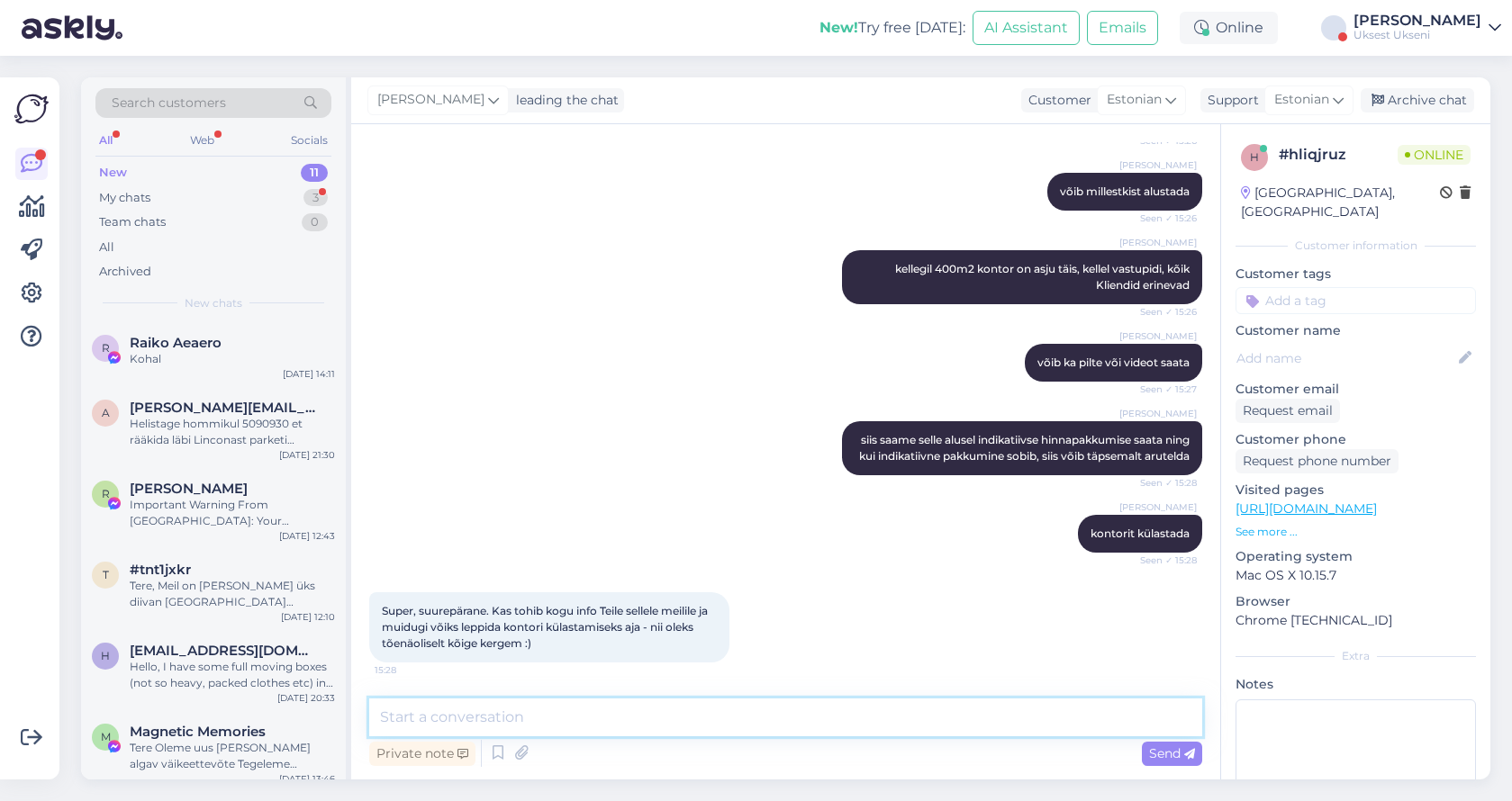
click at [533, 727] on textarea at bounding box center [786, 717] width 833 height 38
type textarea "Jah [PERSON_NAME], parem tehke videot või pildid alguseks"
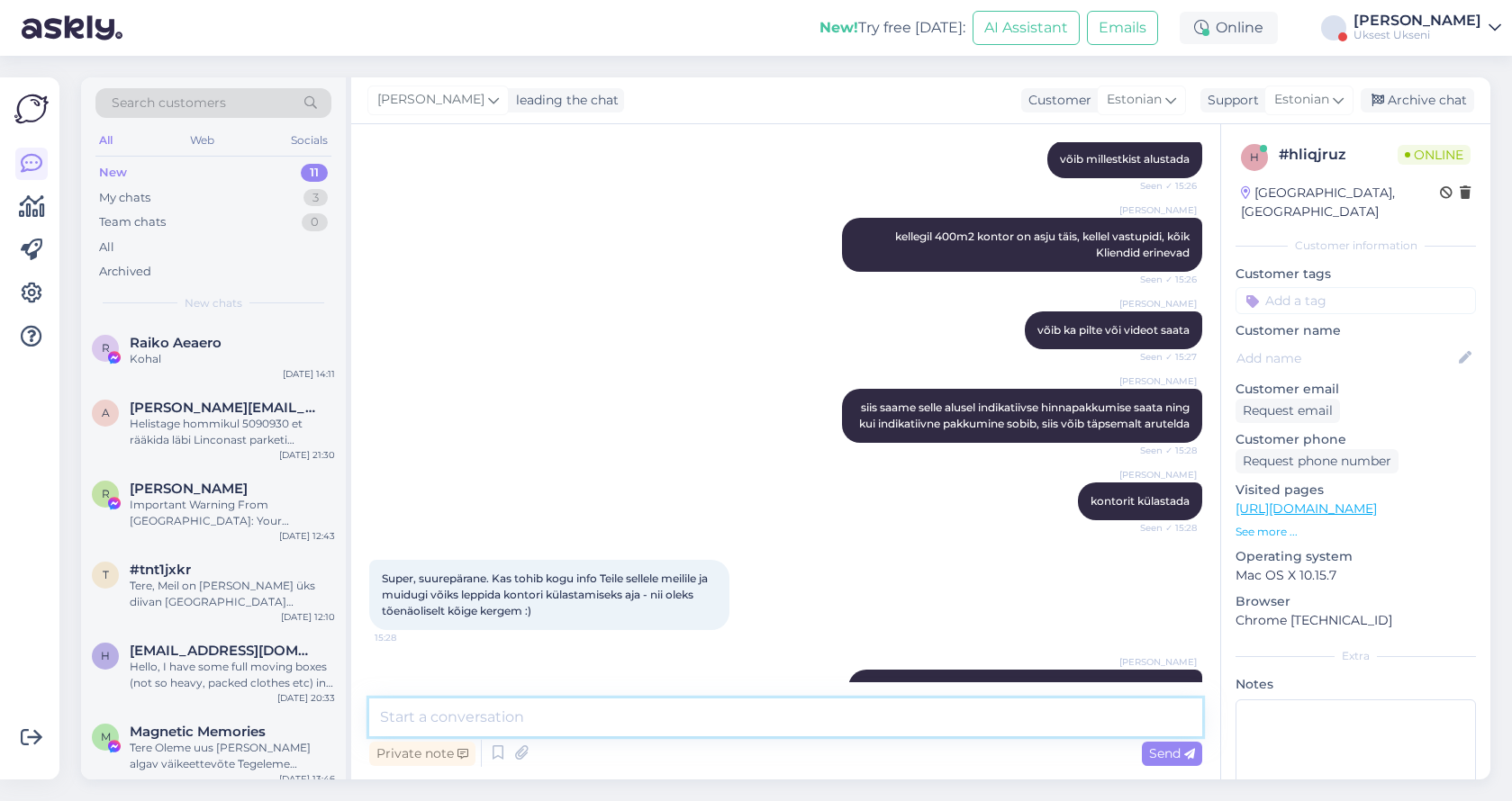
scroll to position [1196, 0]
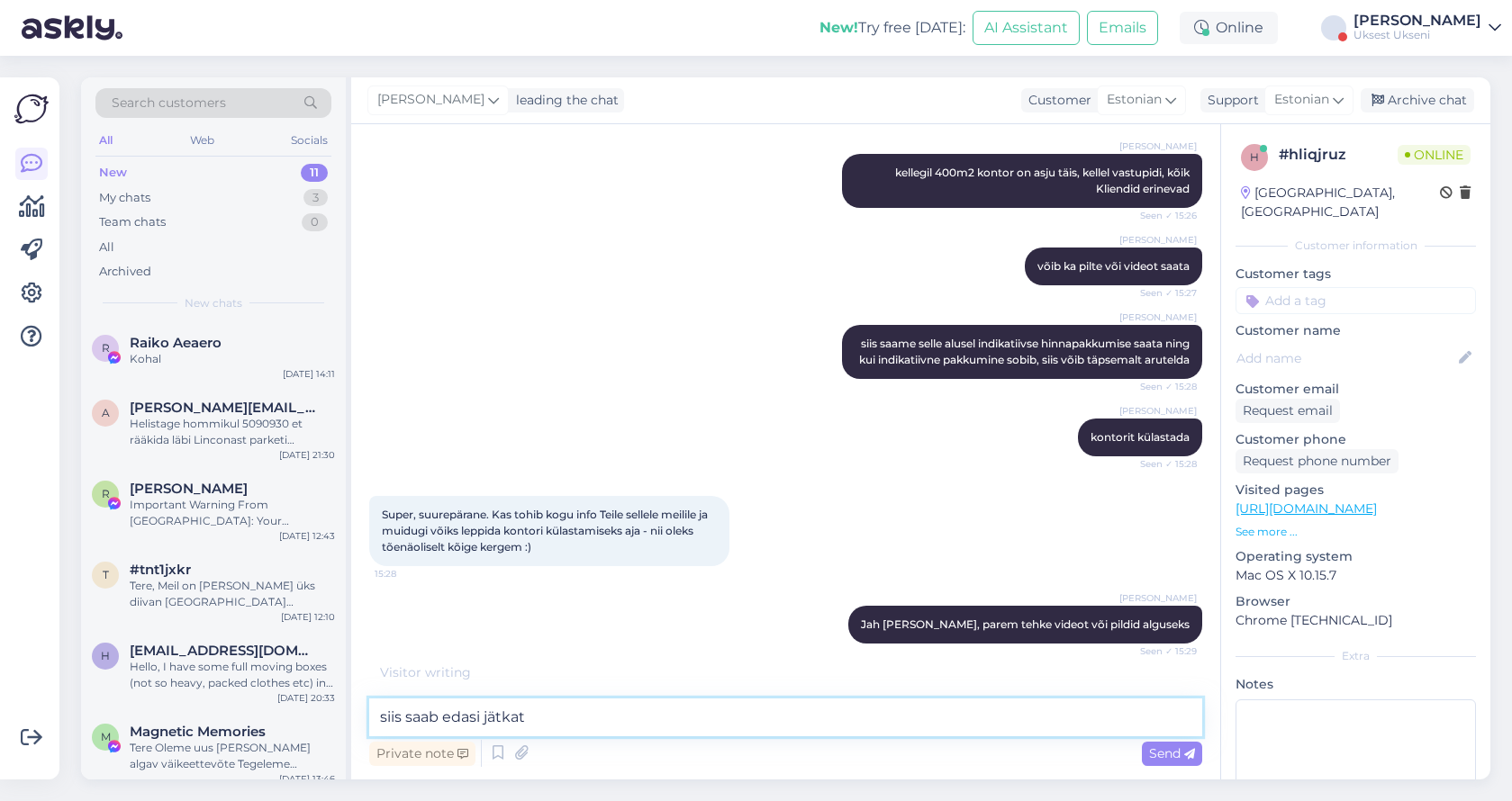
type textarea "siis saab edasi jätkata"
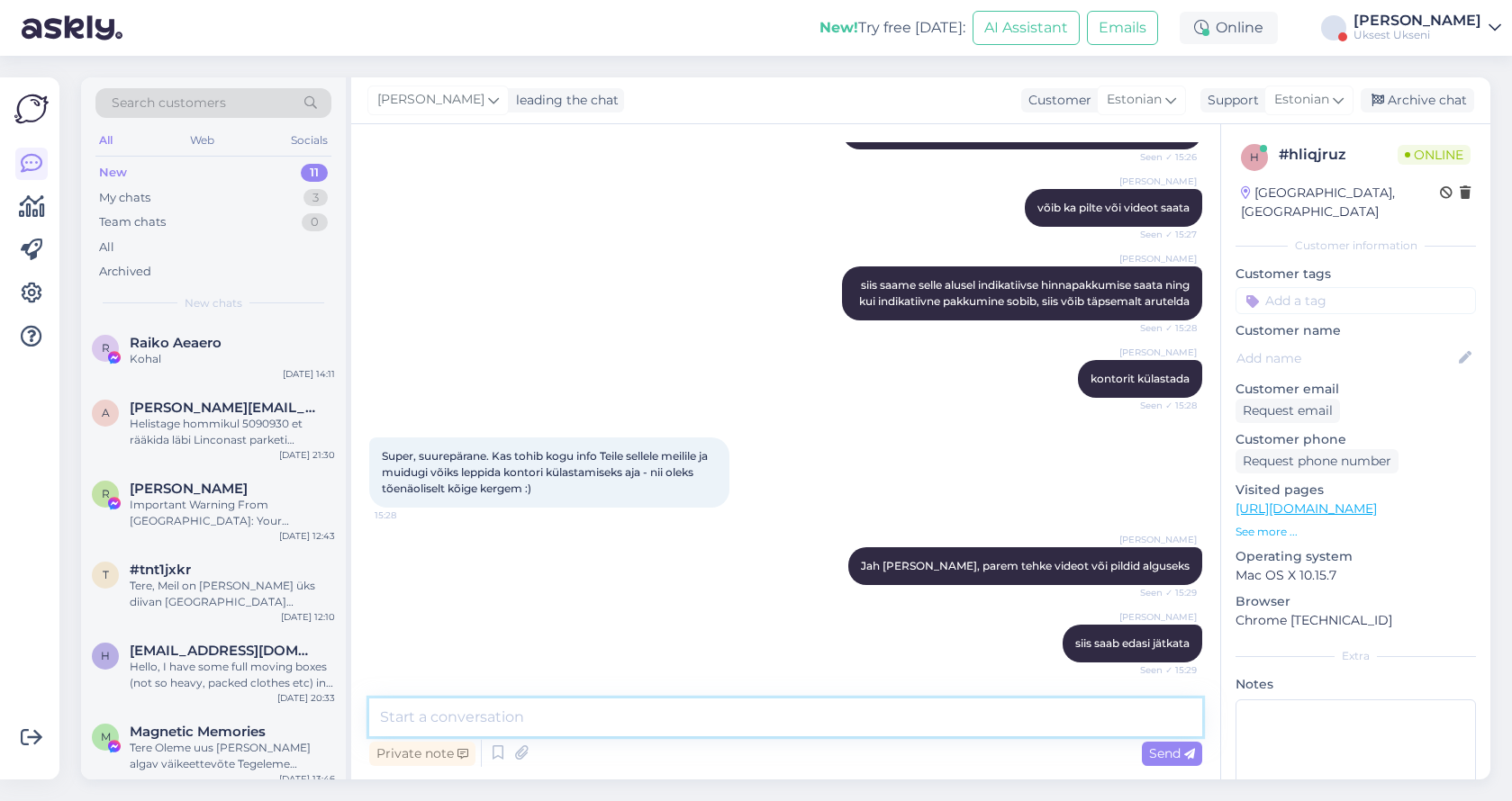
scroll to position [1350, 0]
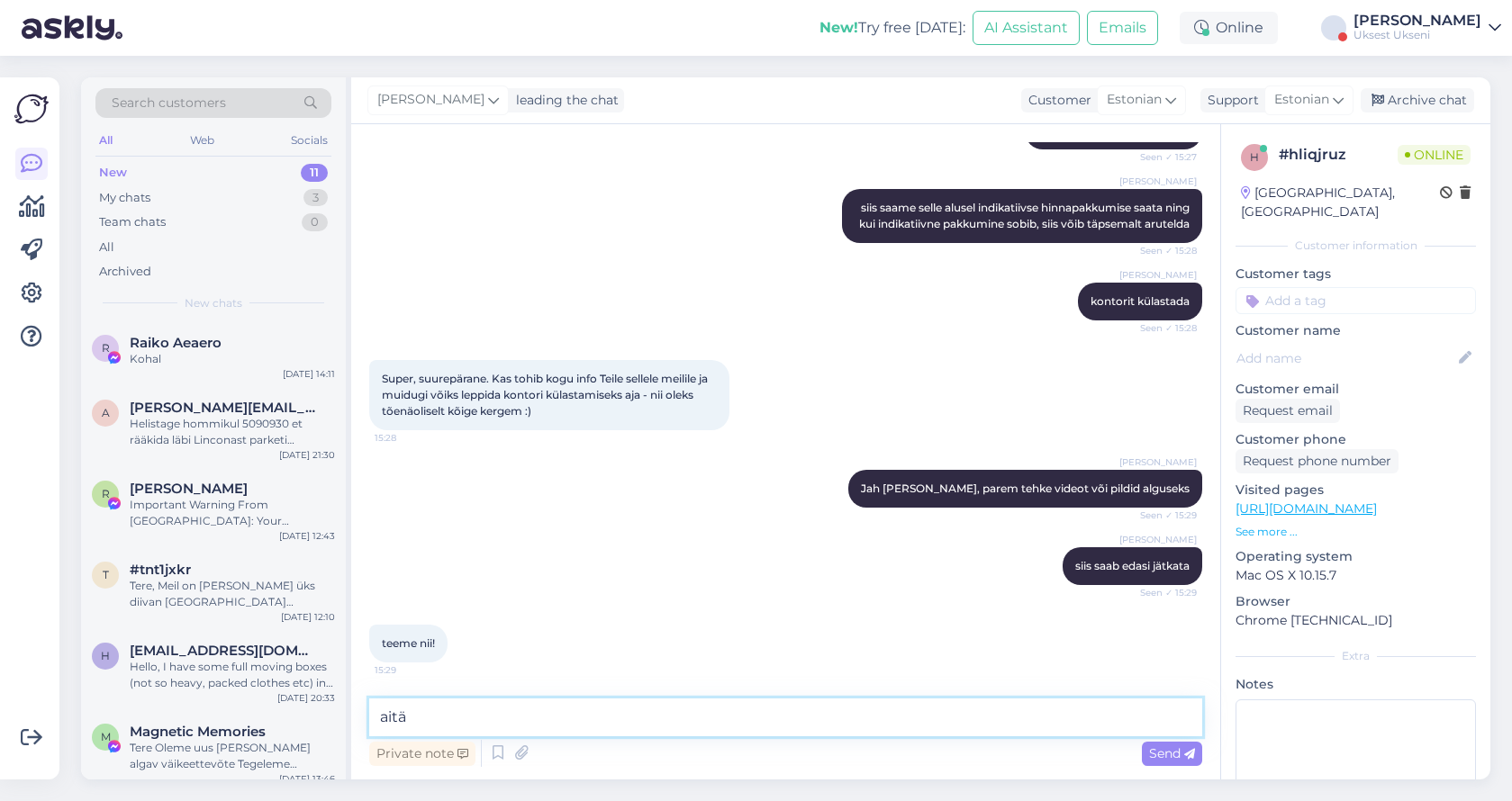
type textarea "aitäh"
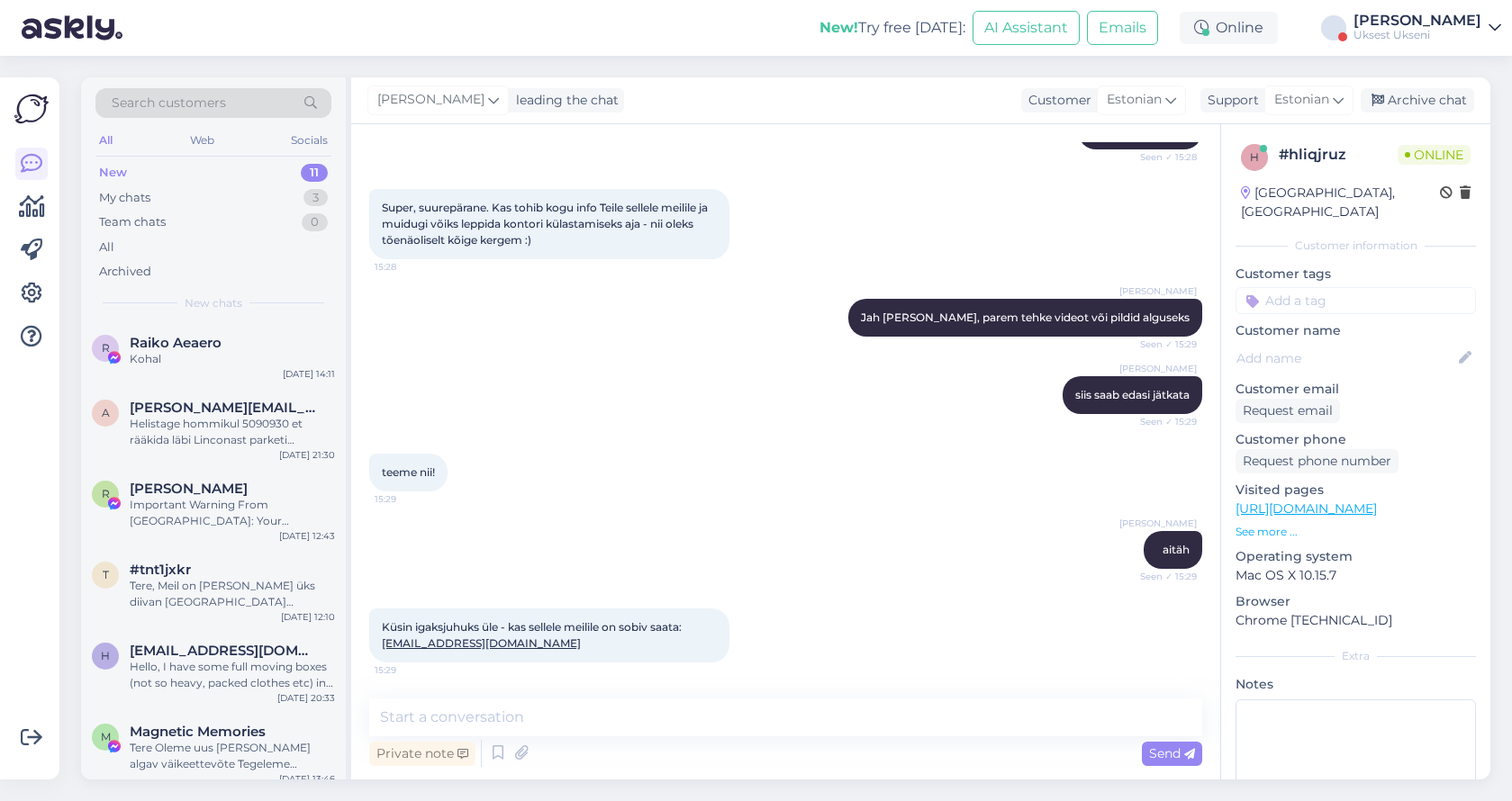
scroll to position [1522, 0]
click at [516, 726] on textarea at bounding box center [786, 717] width 833 height 38
type textarea "Te saaitsite juba meile kirja"
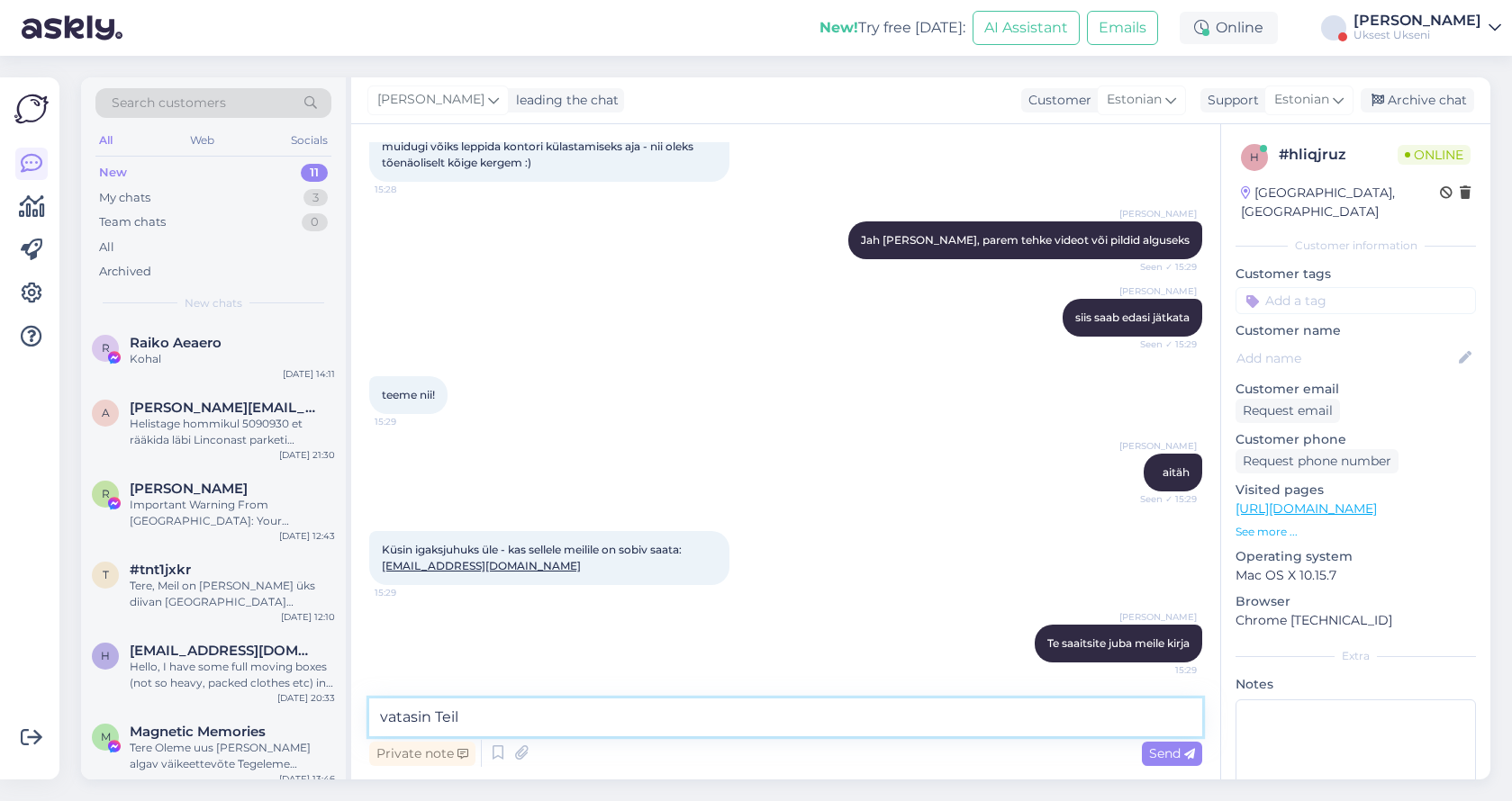
type textarea "vatasin Teile"
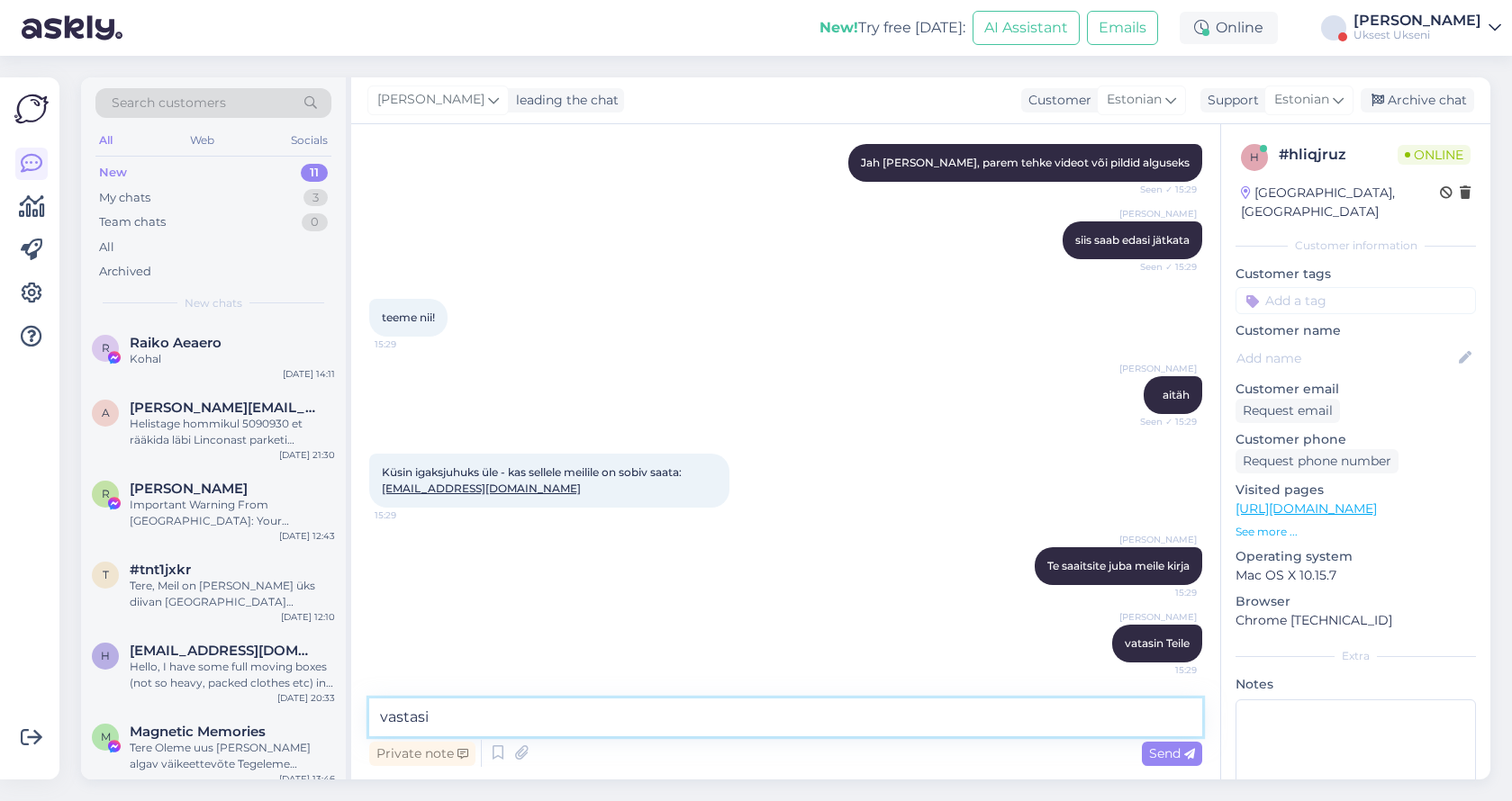
type textarea "vastasin"
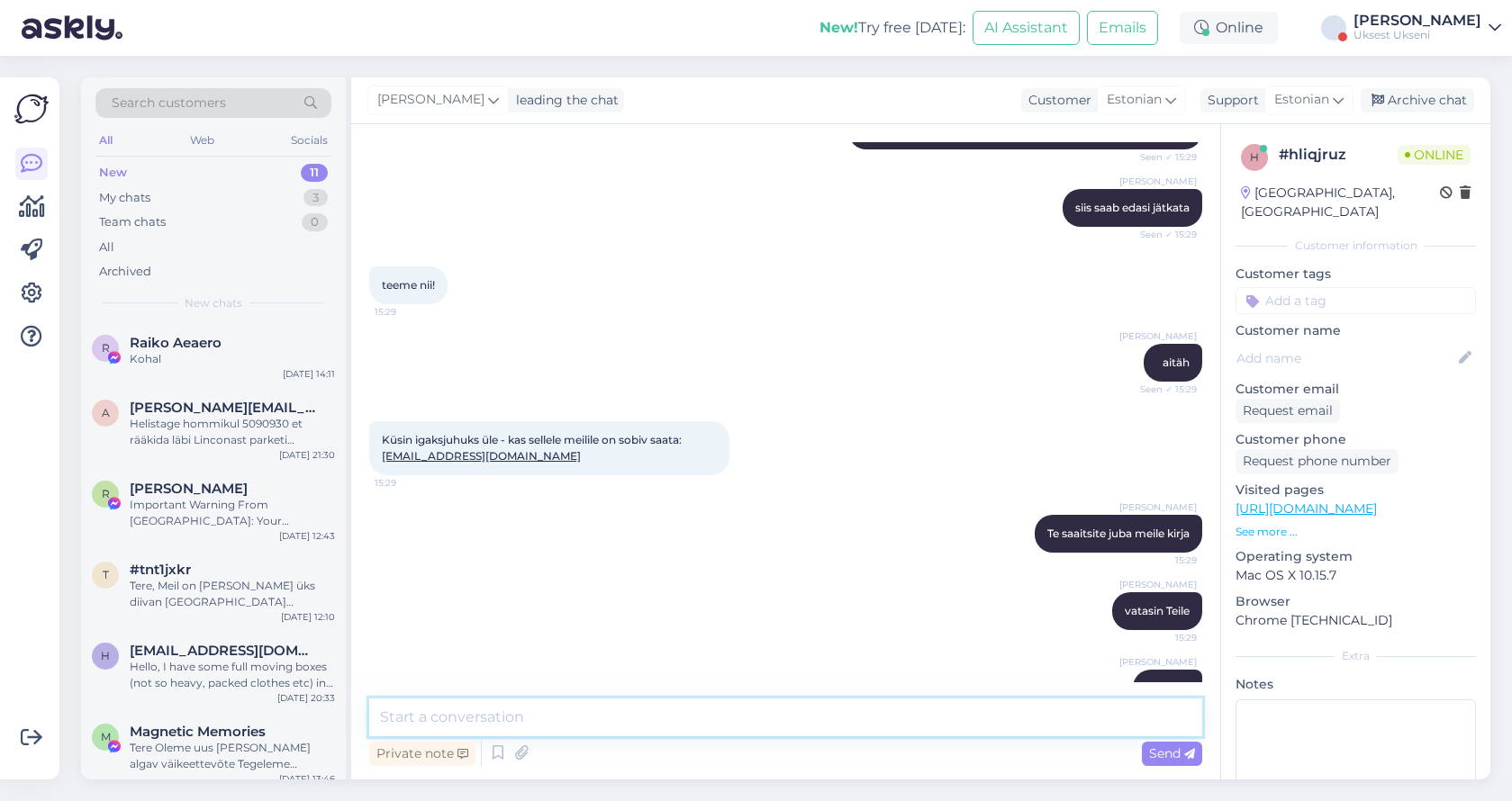
scroll to position [1754, 0]
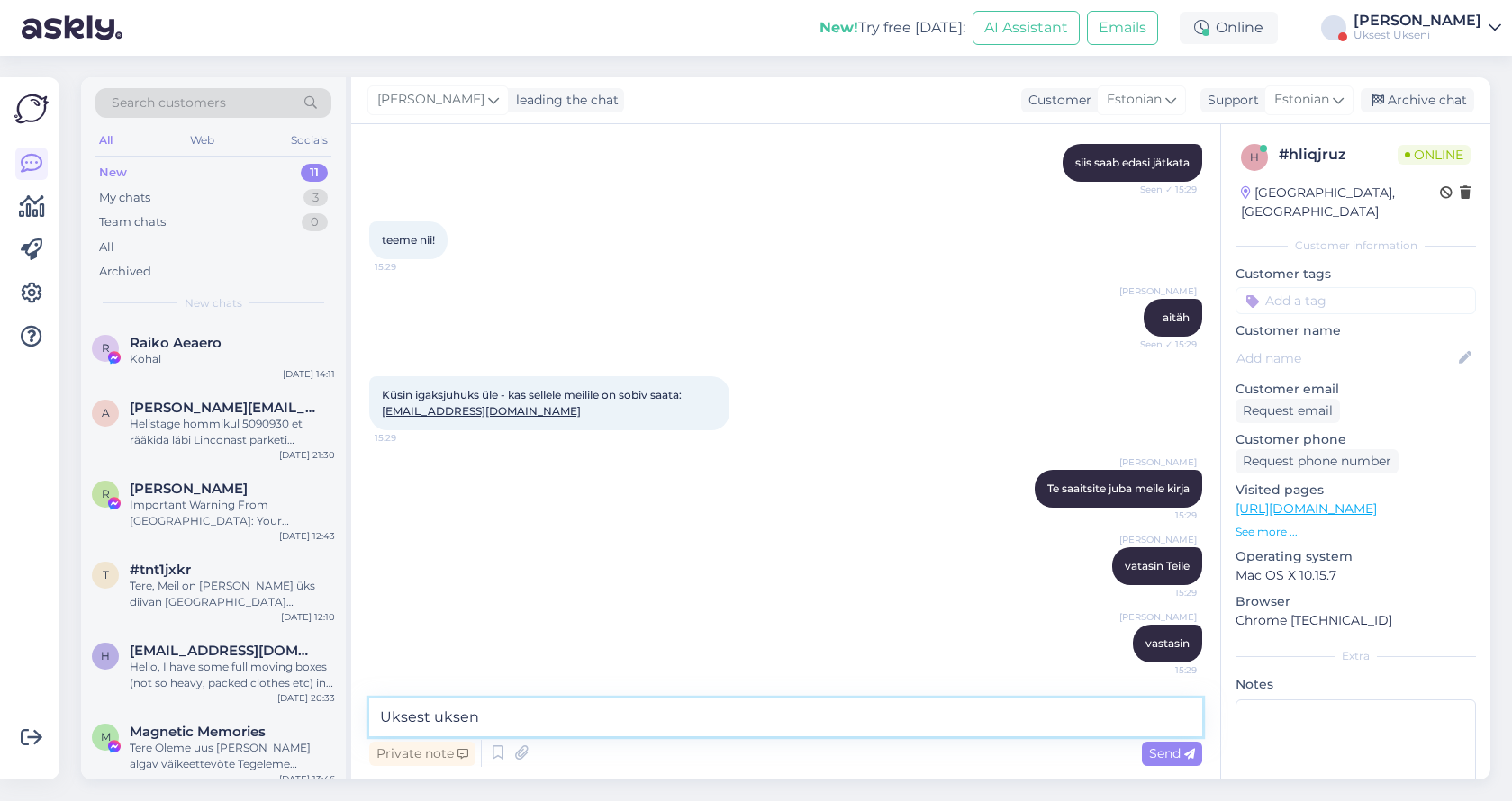
type textarea "Uksest ukseni"
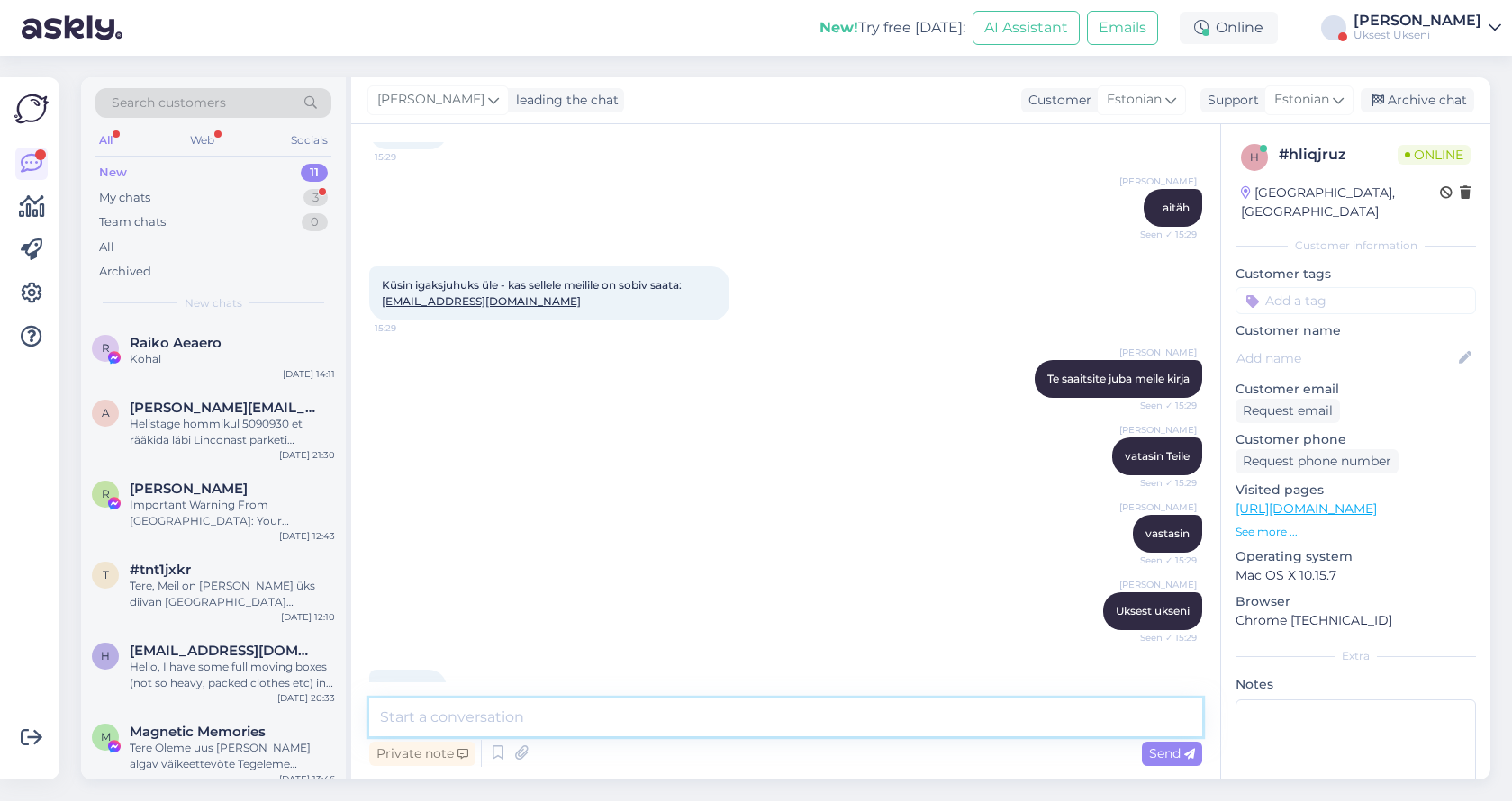
scroll to position [1908, 0]
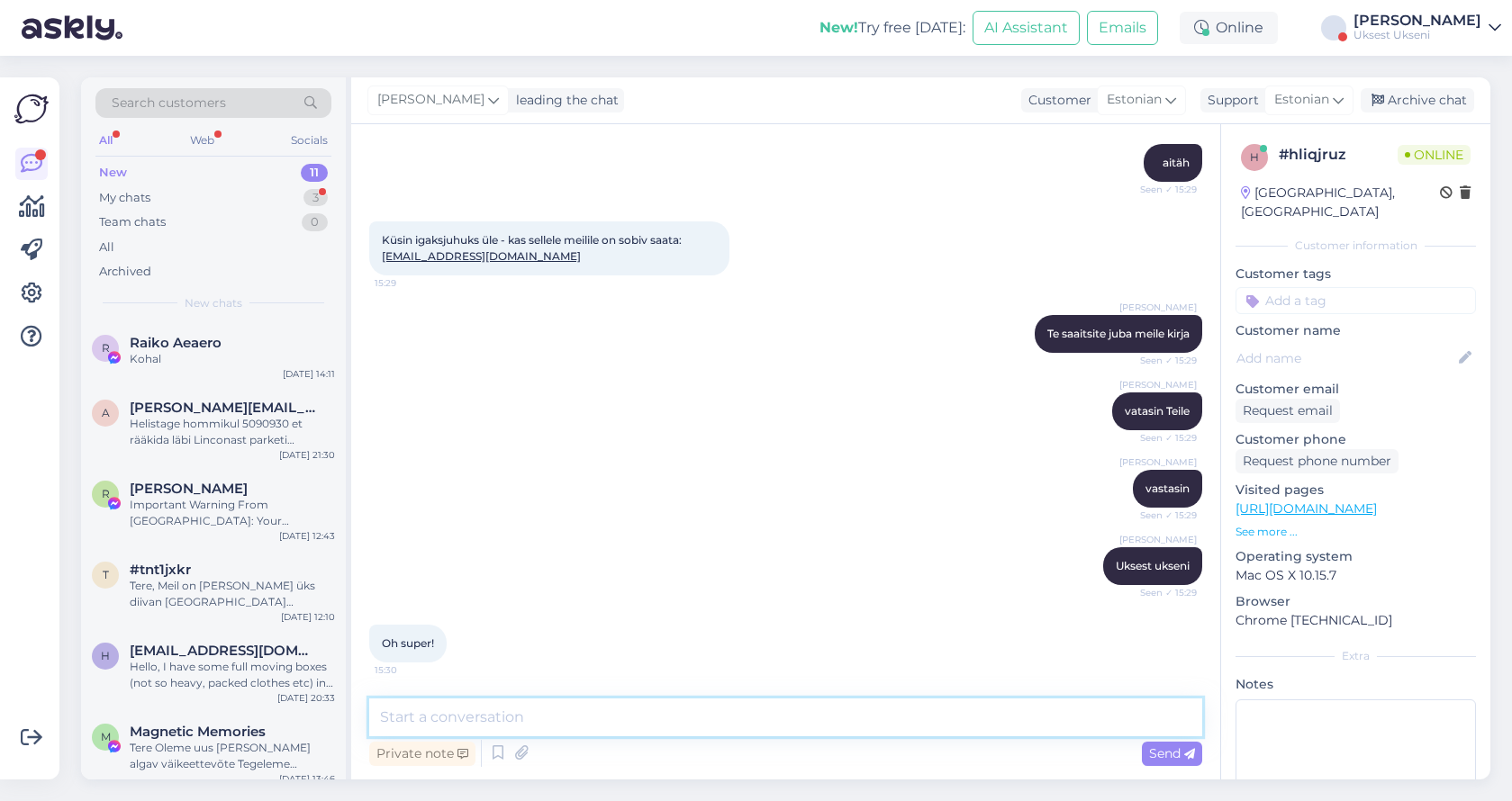
click at [499, 714] on textarea at bounding box center [786, 717] width 833 height 38
type textarea "K"
